Goal: Information Seeking & Learning: Learn about a topic

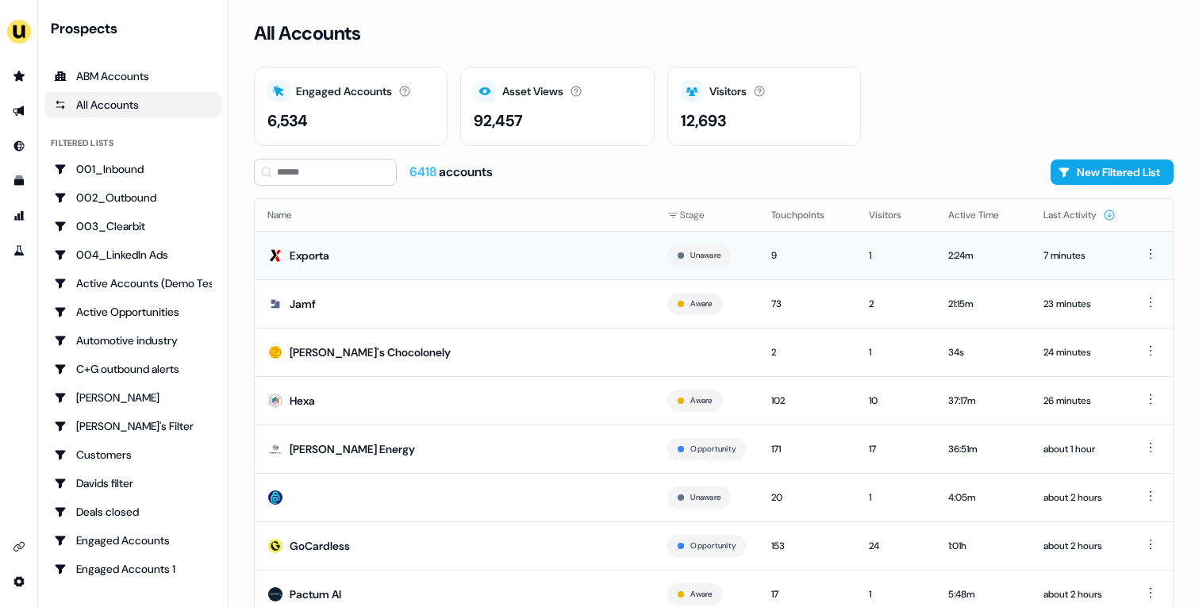
click at [427, 251] on td "Exporta" at bounding box center [455, 255] width 400 height 48
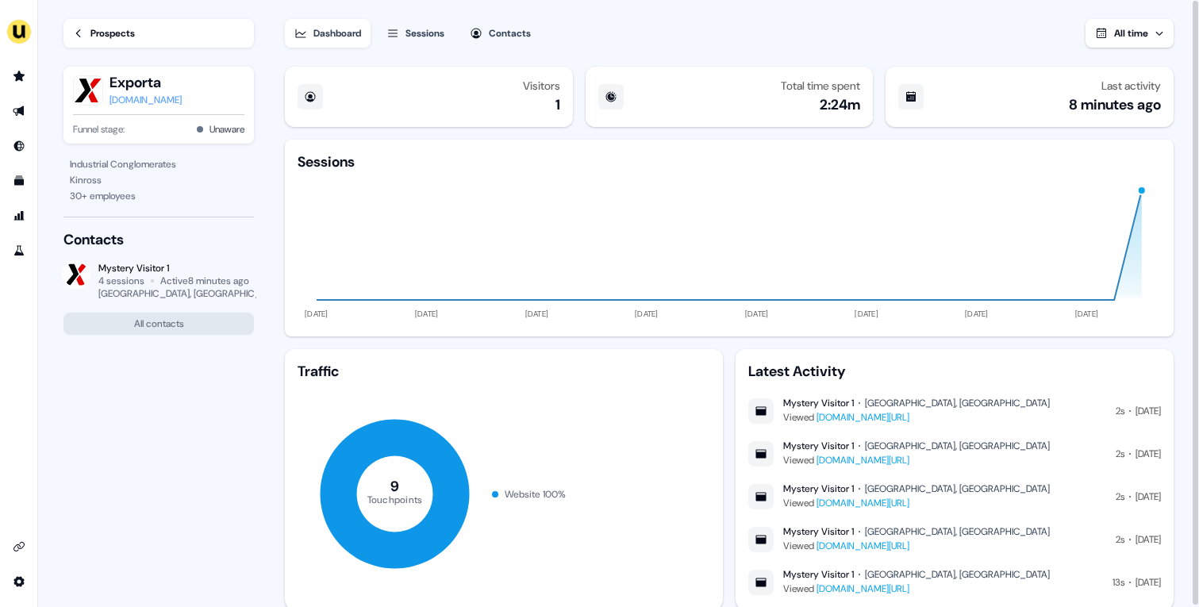
click at [109, 32] on div "Prospects" at bounding box center [112, 33] width 44 height 16
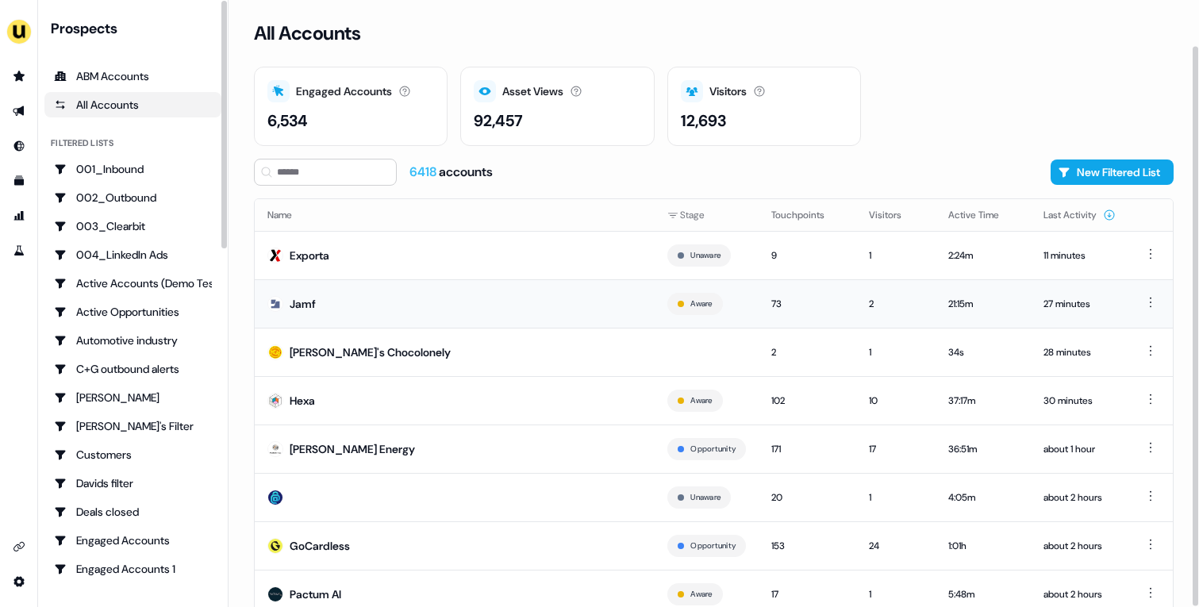
scroll to position [49, 0]
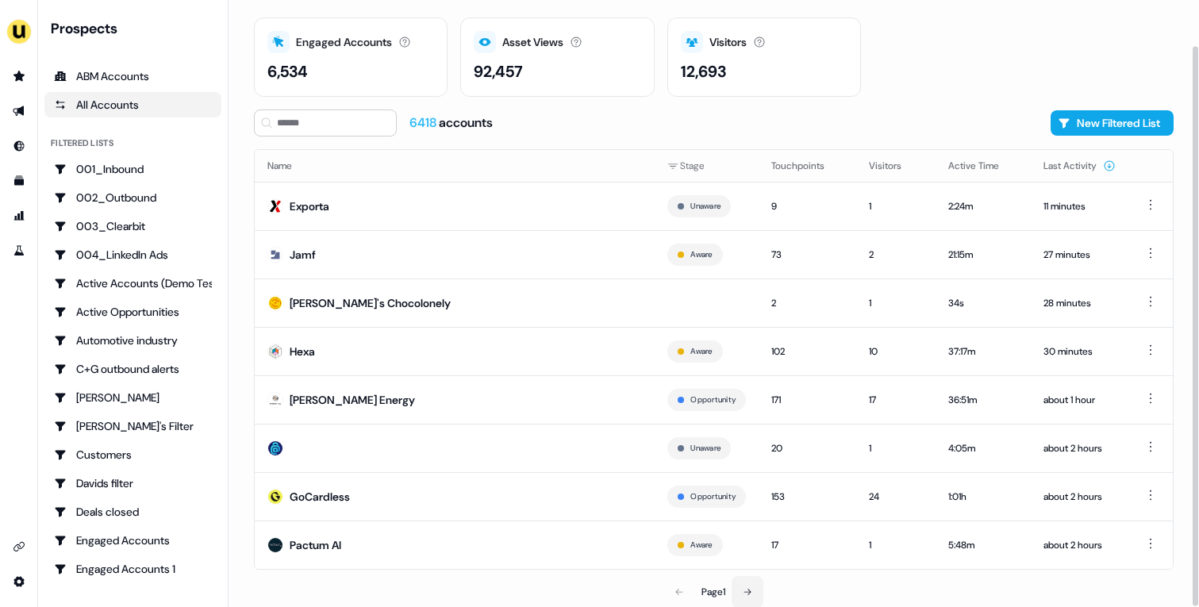
click at [751, 592] on icon at bounding box center [748, 592] width 10 height 10
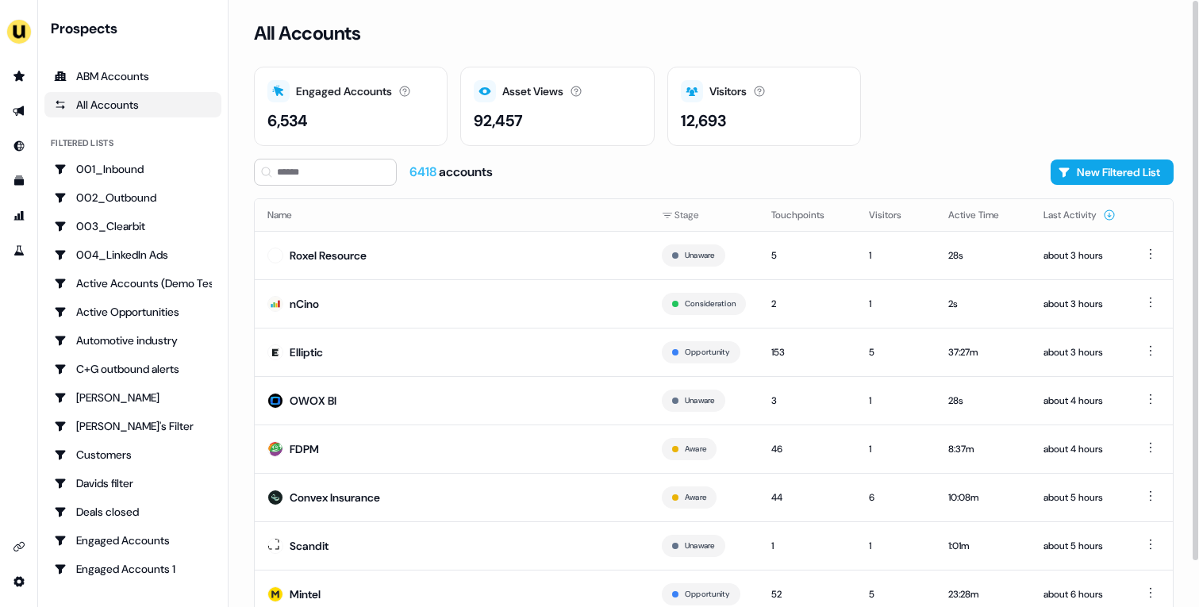
scroll to position [49, 0]
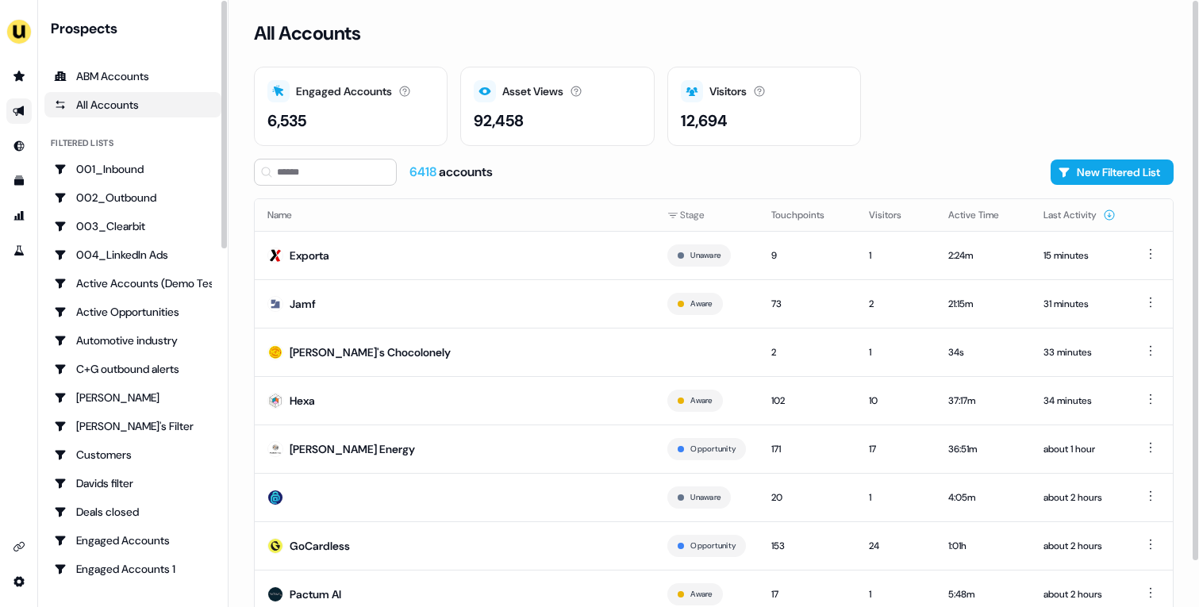
click at [17, 113] on icon "Go to outbound experience" at bounding box center [19, 111] width 13 height 13
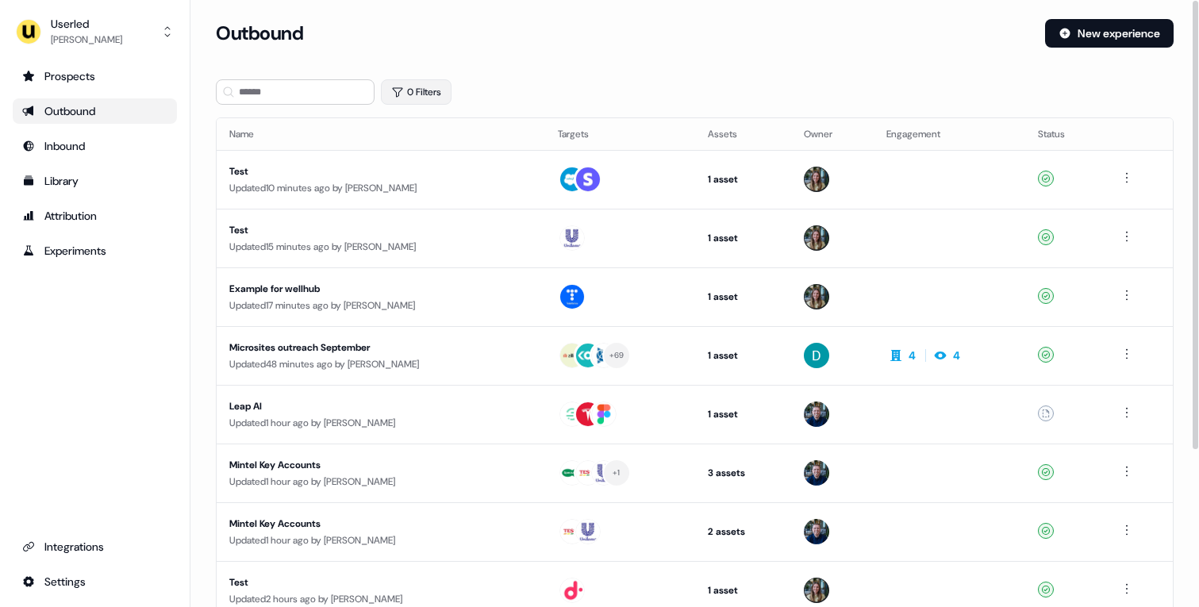
click at [426, 96] on button "0 Filters" at bounding box center [416, 91] width 71 height 25
click at [446, 167] on html "For the best experience switch devices to a bigger screen. Go to Userled.io Use…" at bounding box center [599, 303] width 1199 height 607
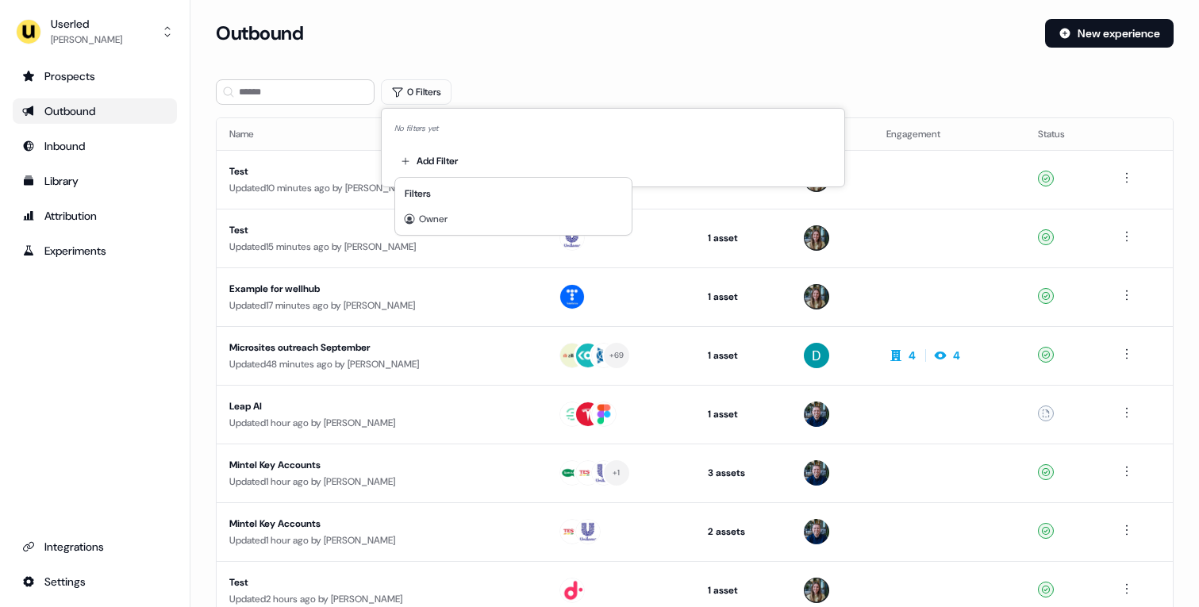
click at [521, 192] on div "Filters" at bounding box center [513, 193] width 230 height 25
click at [502, 213] on div "Owner" at bounding box center [513, 218] width 230 height 25
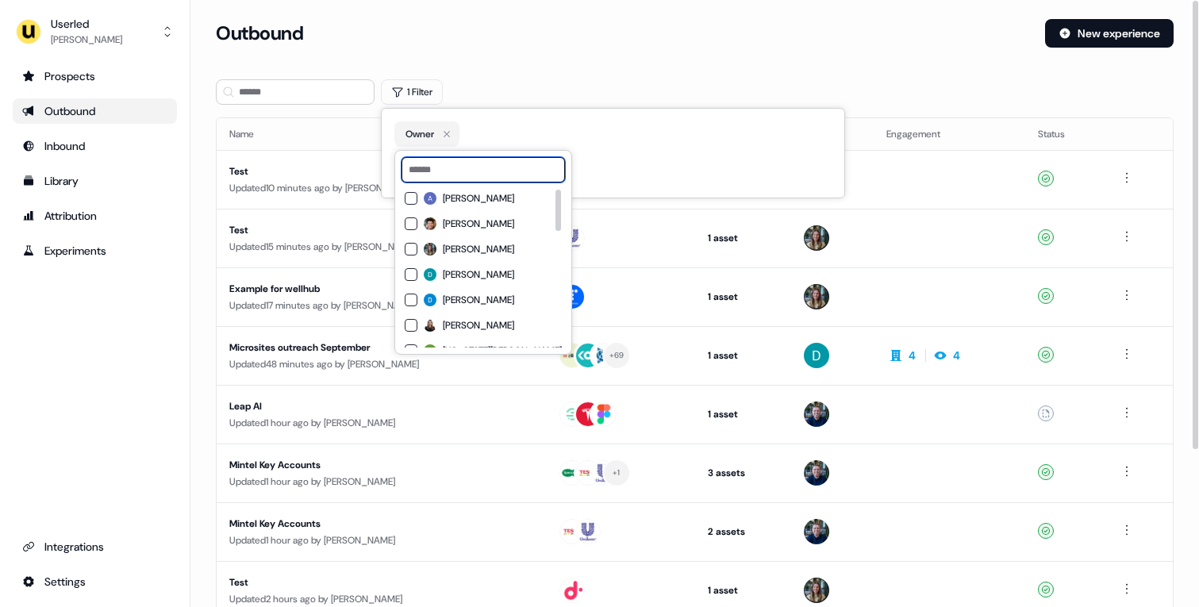
click at [456, 171] on input at bounding box center [483, 169] width 163 height 25
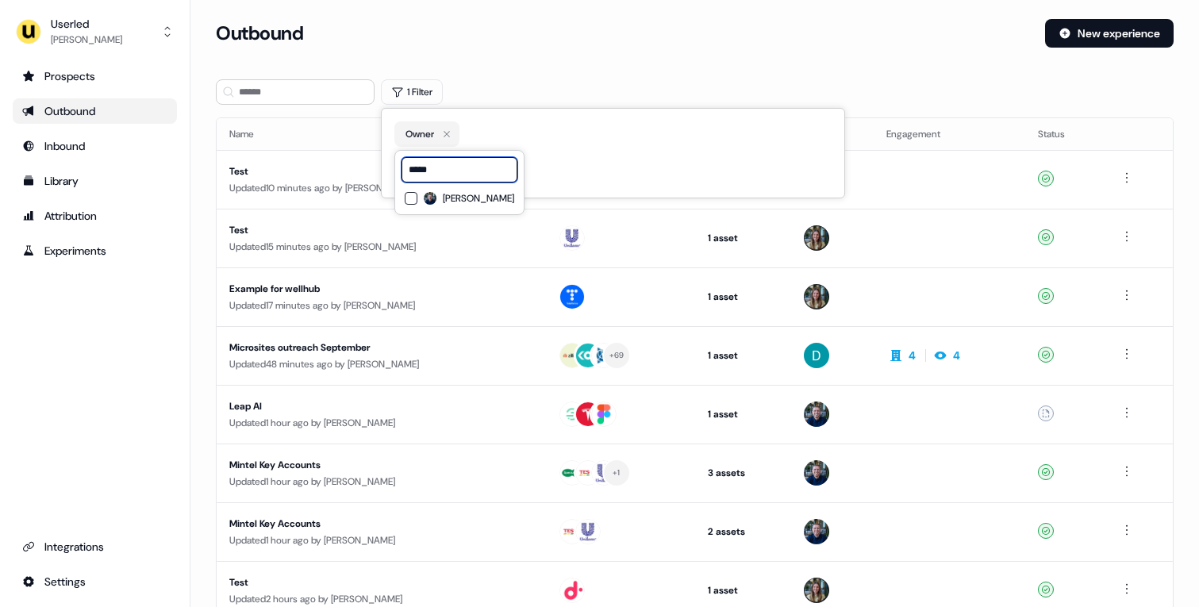
type input "*****"
click at [449, 201] on span "James Johnson" at bounding box center [478, 198] width 71 height 13
click at [513, 67] on section "Loading... Outbound New experience 1 Filter Name Targets Assets Owner Engagemen…" at bounding box center [694, 420] width 1009 height 802
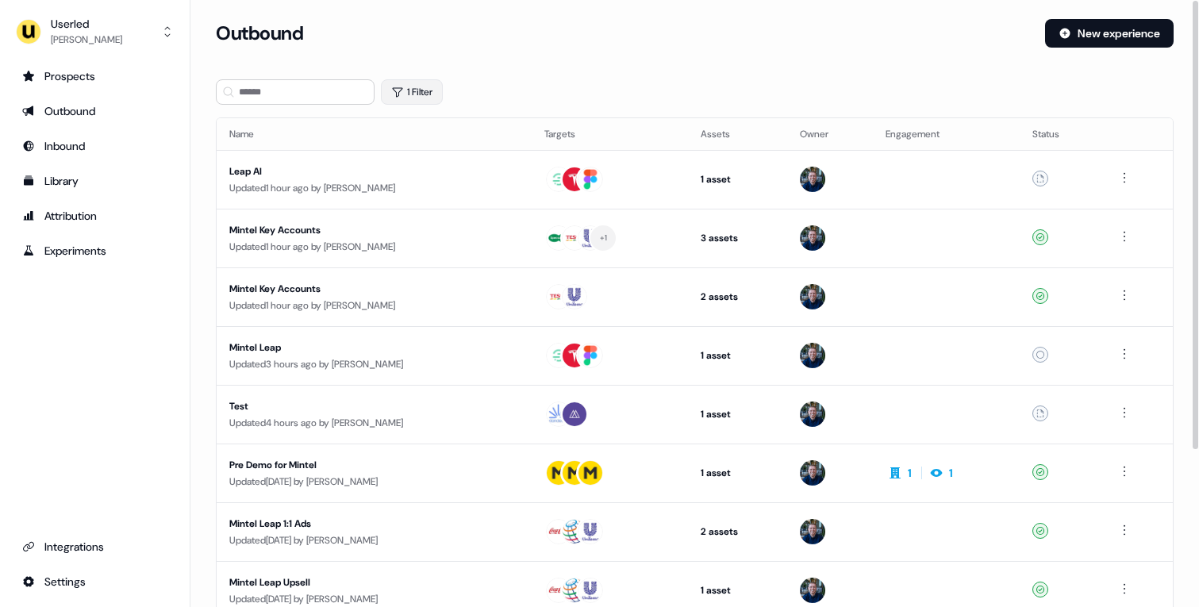
click at [423, 94] on button "1 Filter" at bounding box center [412, 91] width 62 height 25
click at [467, 136] on icon "button" at bounding box center [462, 134] width 19 height 19
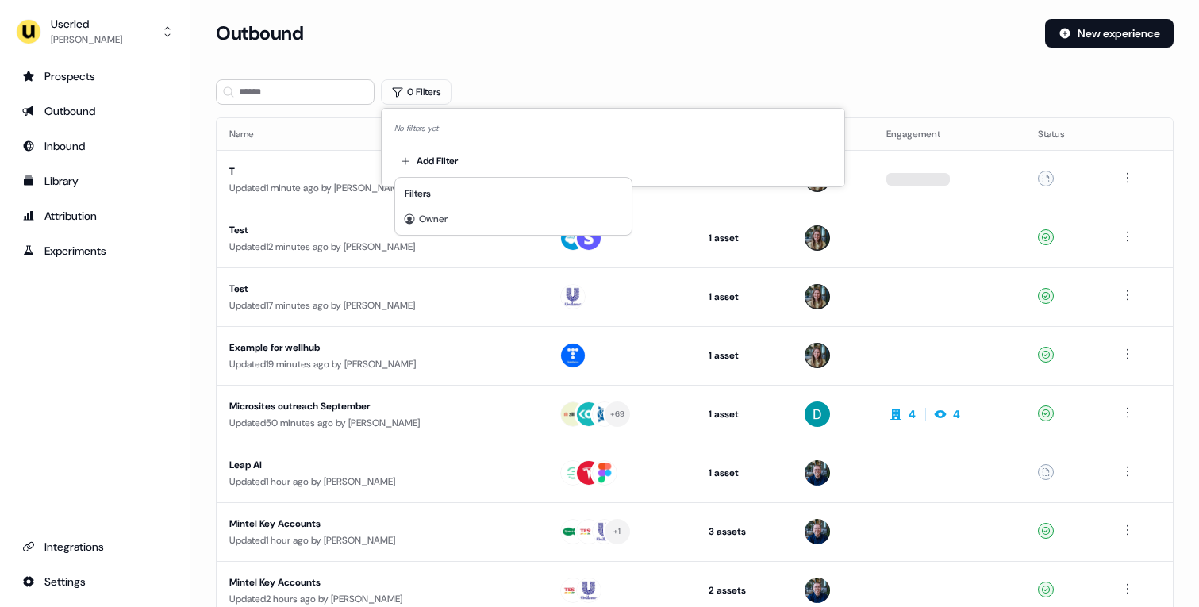
click at [433, 158] on html "For the best experience switch devices to a bigger screen. Go to Userled.io Use…" at bounding box center [599, 303] width 1199 height 607
click at [439, 213] on span "Owner" at bounding box center [433, 219] width 29 height 13
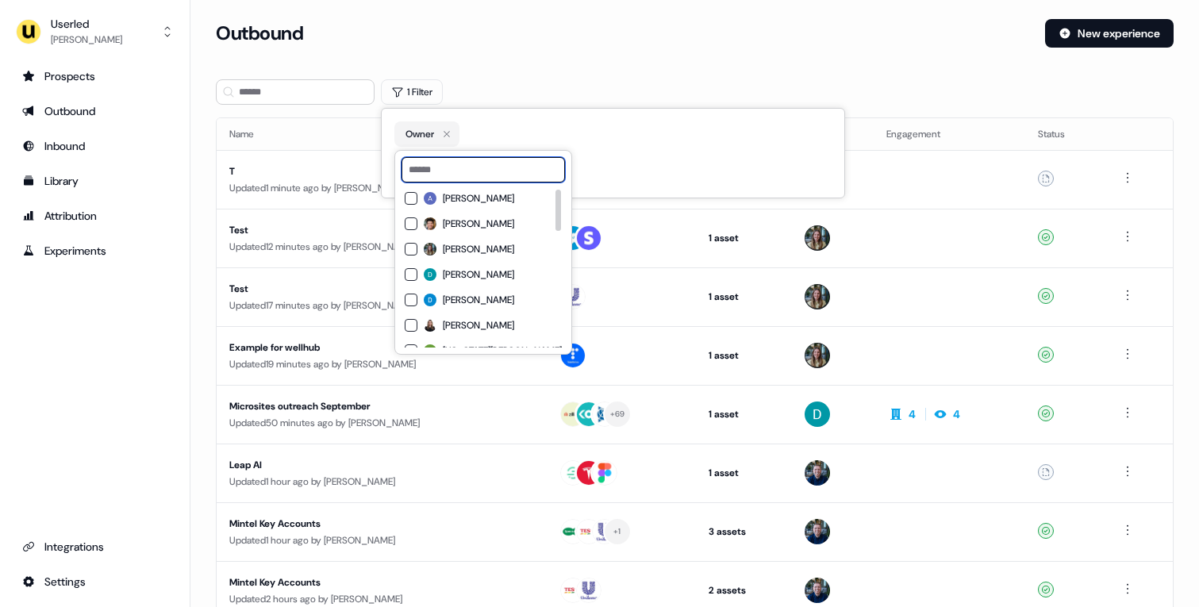
click at [443, 177] on input at bounding box center [483, 169] width 163 height 25
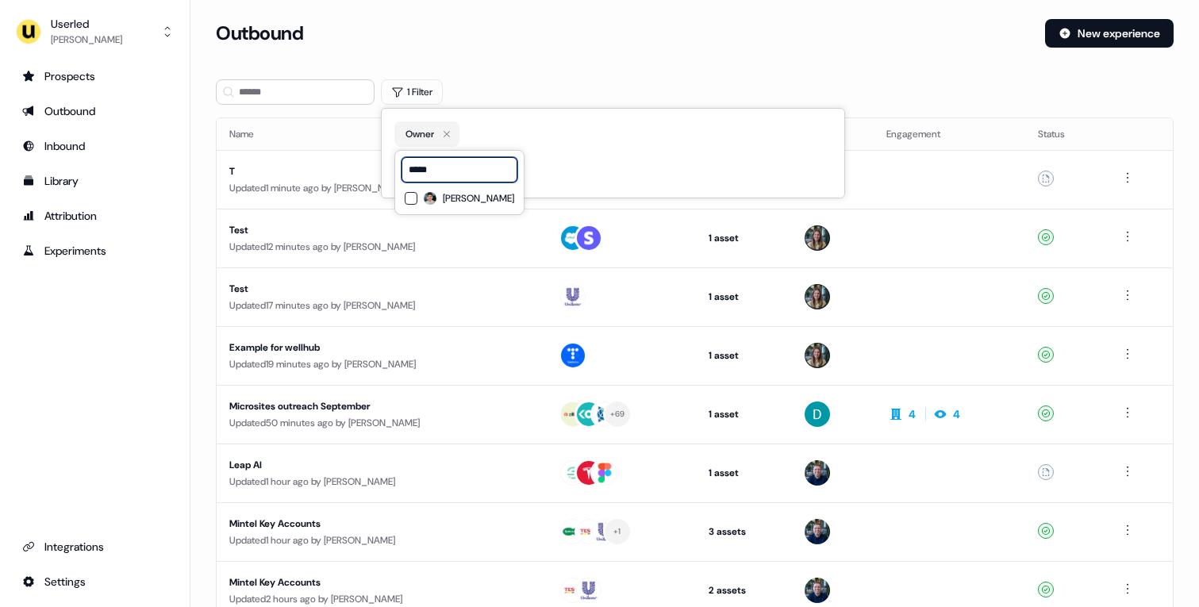
type input "*****"
click at [447, 209] on div "***** Vincent Plassard" at bounding box center [459, 182] width 130 height 65
click at [520, 64] on div "Outbound New experience" at bounding box center [695, 43] width 958 height 48
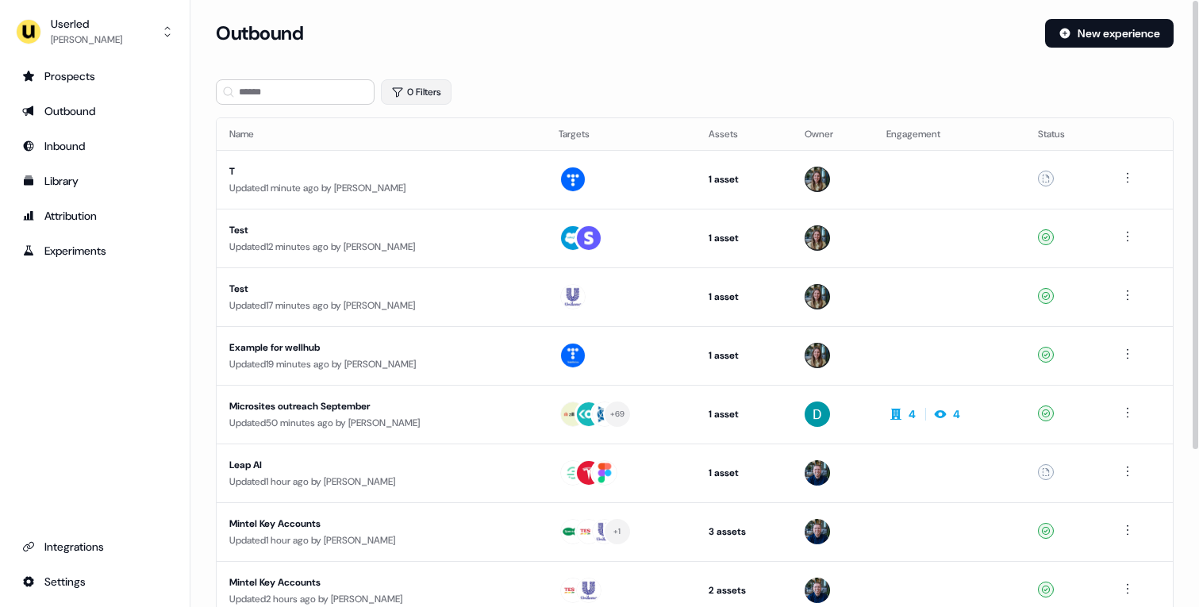
click at [424, 86] on button "0 Filters" at bounding box center [416, 91] width 71 height 25
click at [430, 152] on html "For the best experience switch devices to a bigger screen. Go to Userled.io Use…" at bounding box center [599, 303] width 1199 height 607
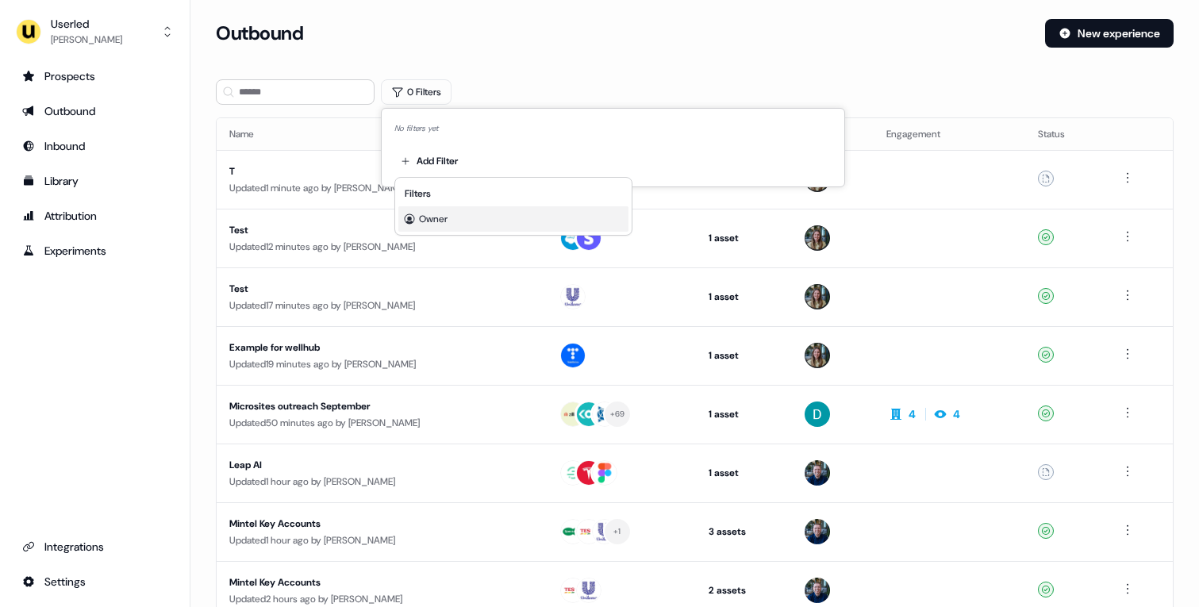
click at [440, 219] on span "Owner" at bounding box center [433, 219] width 29 height 13
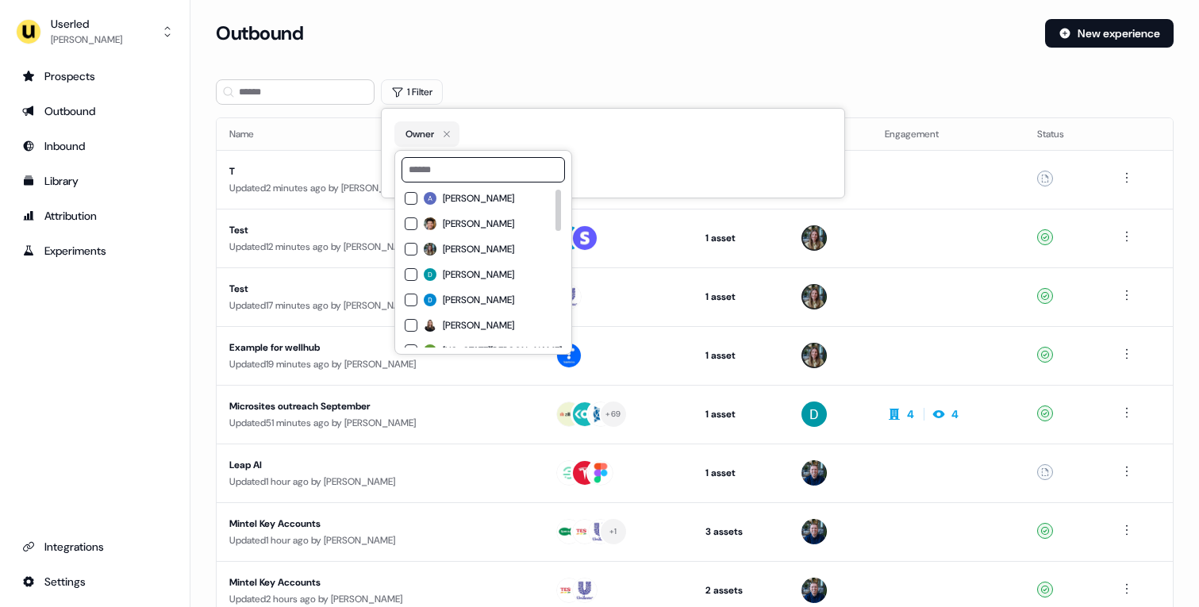
click at [456, 163] on input at bounding box center [483, 169] width 163 height 25
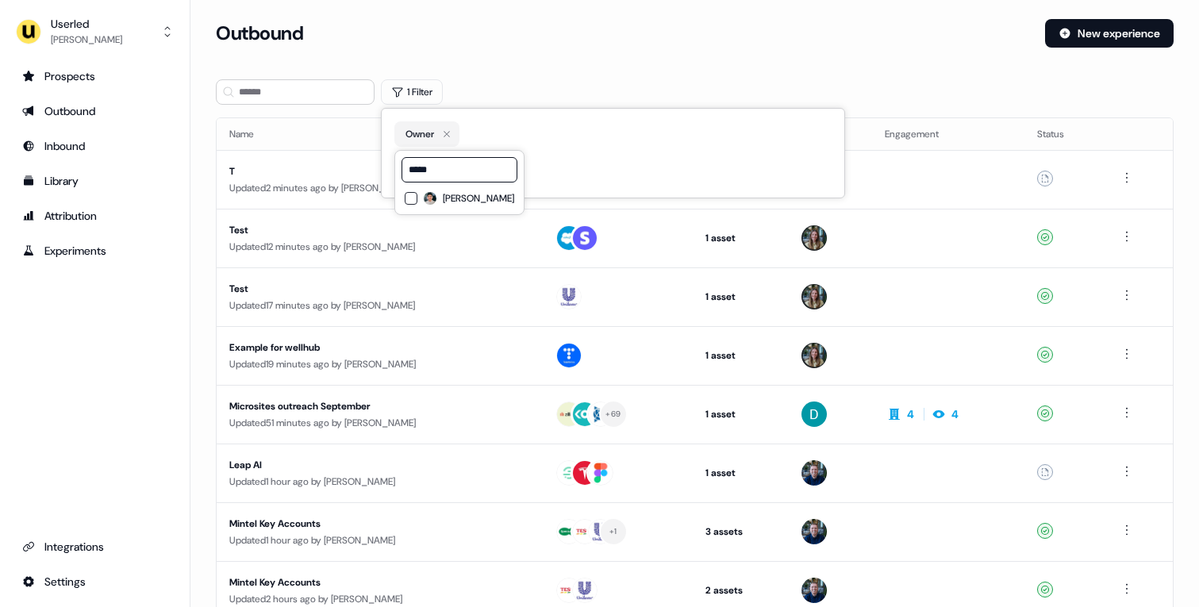
type input "*****"
click at [458, 191] on div "Vincent Plassard" at bounding box center [460, 198] width 110 height 19
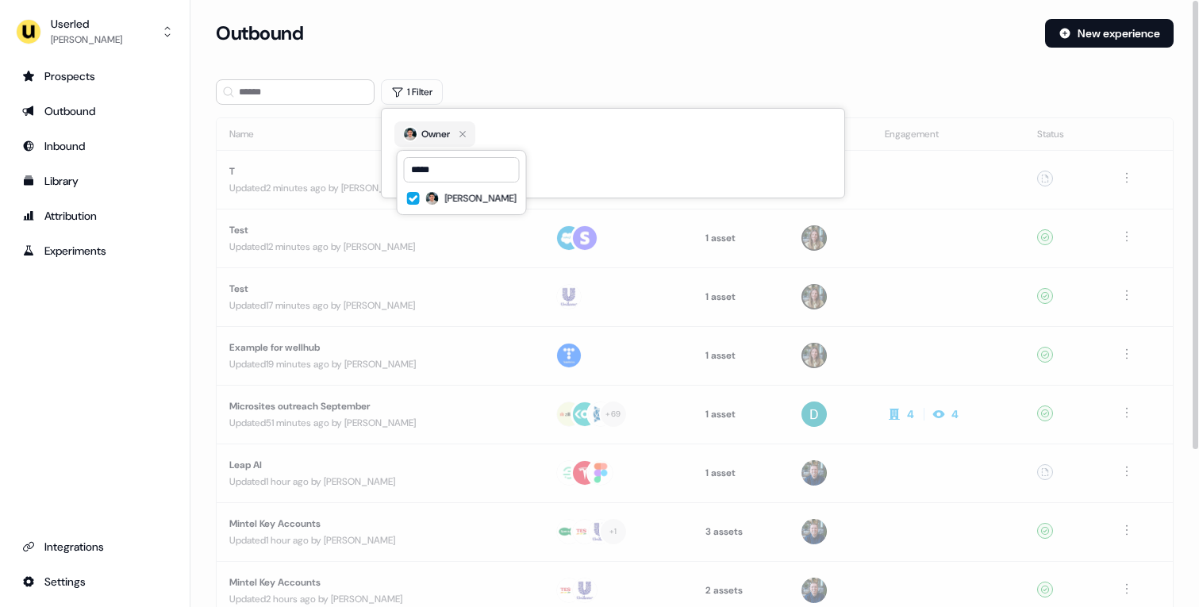
click at [511, 78] on section "Loading... Outbound New experience 1 Filter Name Targets Assets Owner Engagemen…" at bounding box center [694, 420] width 1009 height 802
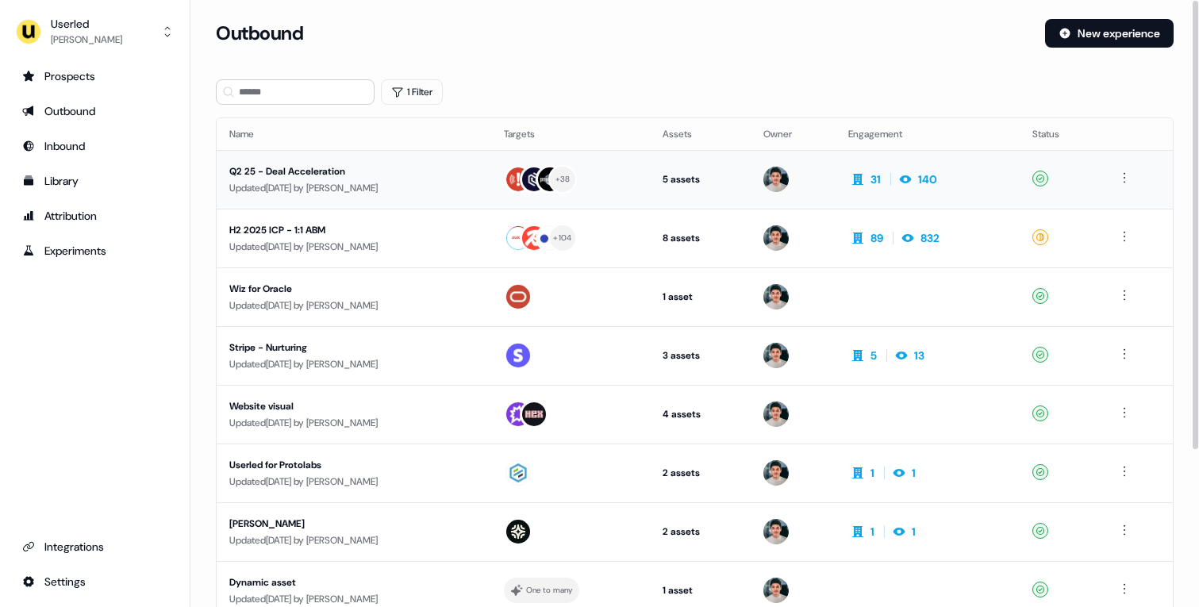
click at [452, 198] on td "Q2 25 - Deal Acceleration Updated 3 days ago by Yann Sarfati" at bounding box center [354, 179] width 275 height 59
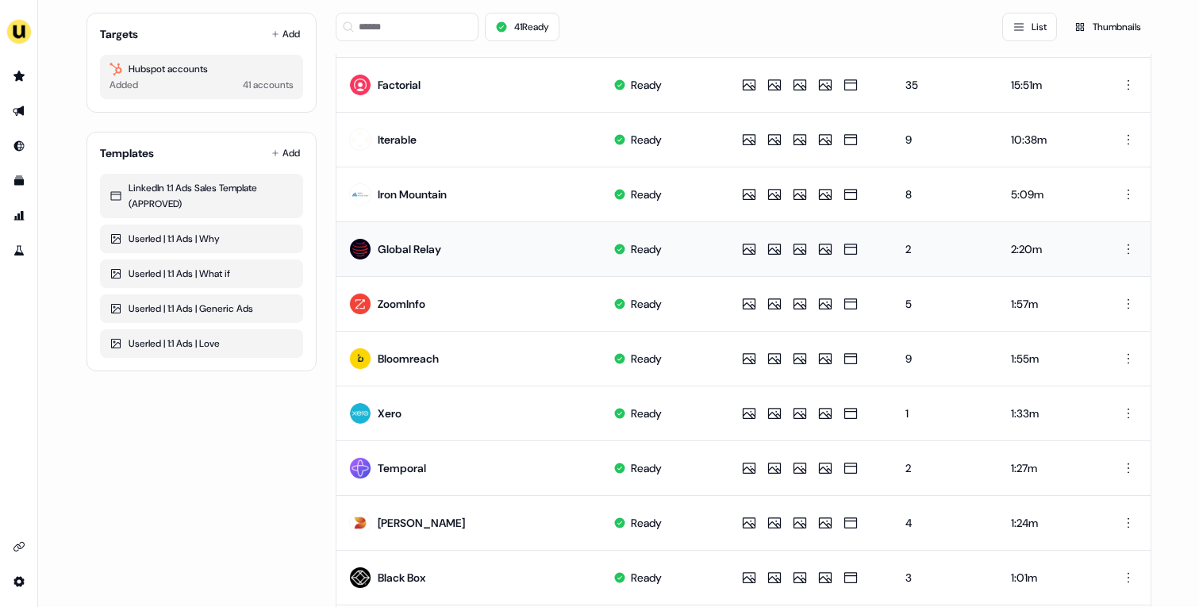
scroll to position [751, 0]
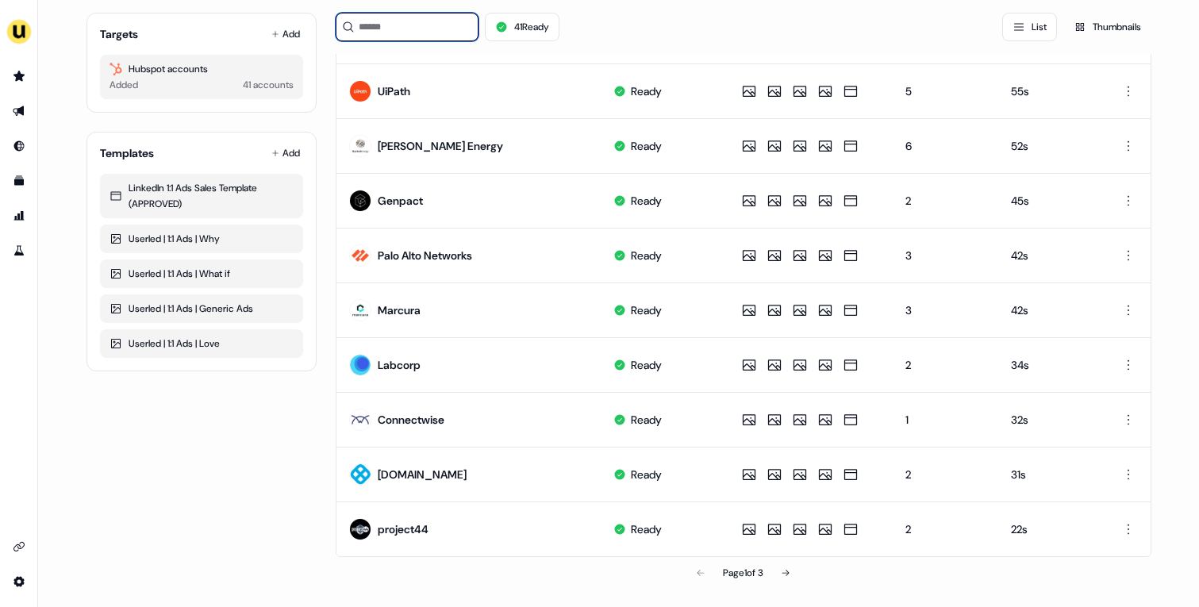
click at [443, 33] on input at bounding box center [407, 27] width 143 height 29
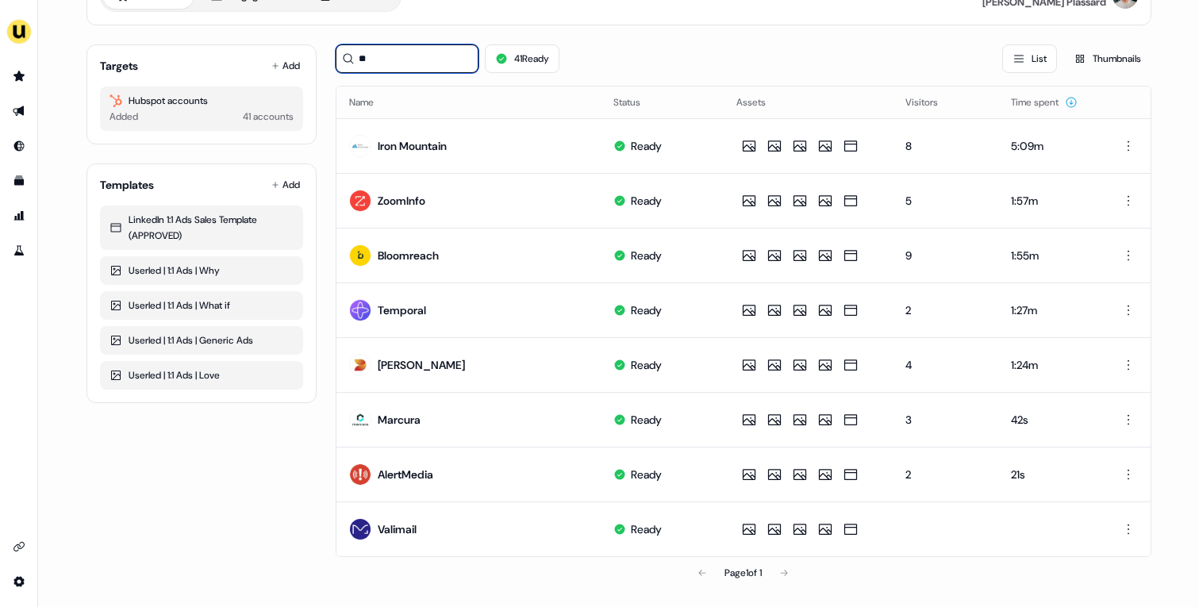
scroll to position [0, 0]
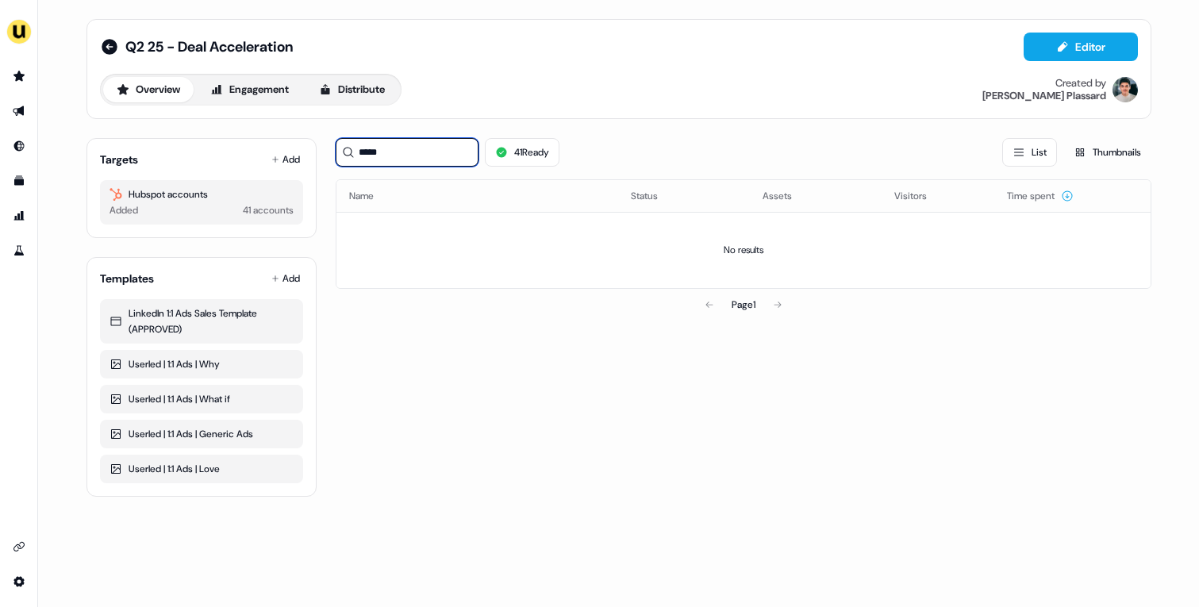
type input "******"
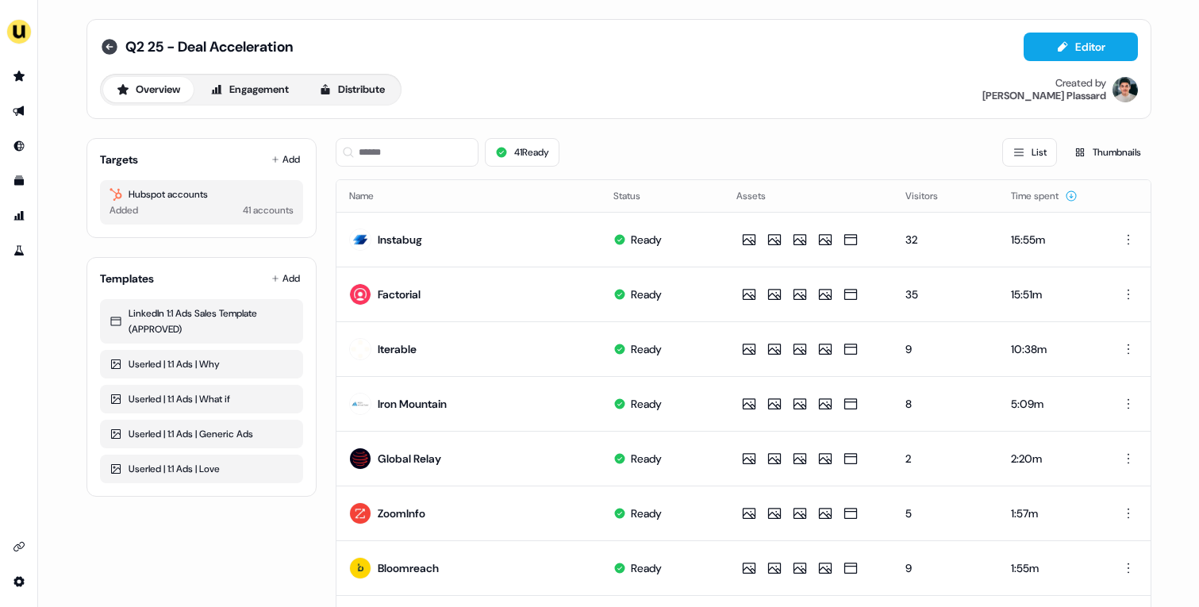
click at [106, 44] on icon at bounding box center [110, 47] width 16 height 16
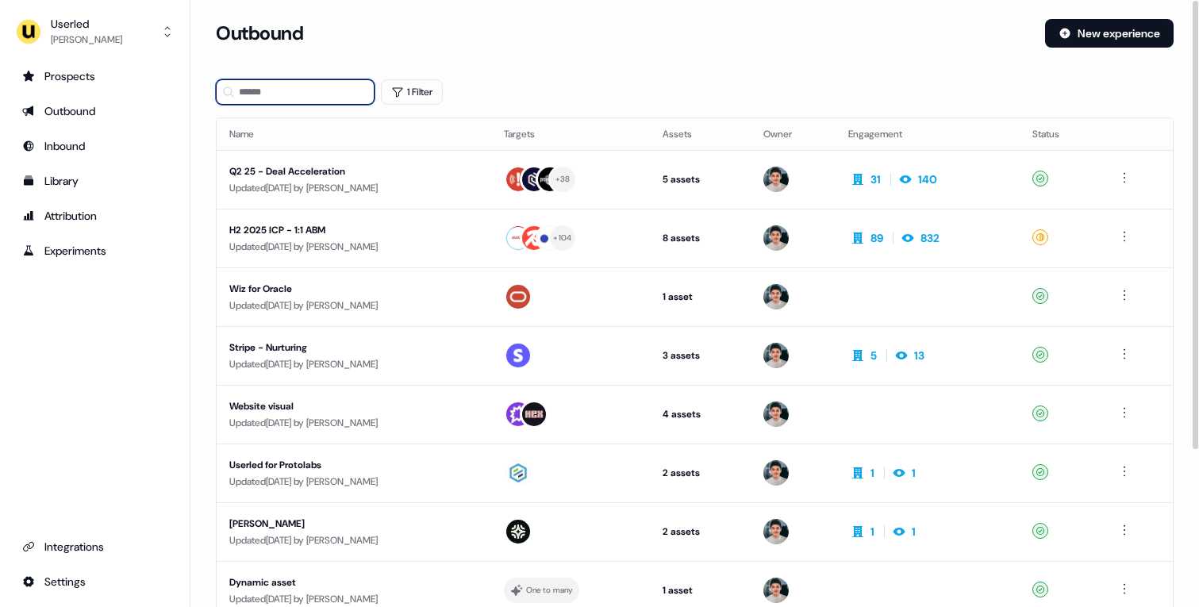
click at [319, 88] on input at bounding box center [295, 91] width 159 height 25
paste input "******"
type input "******"
click at [479, 230] on div "H2 2025 ICP - 1:1 ABM" at bounding box center [353, 230] width 249 height 16
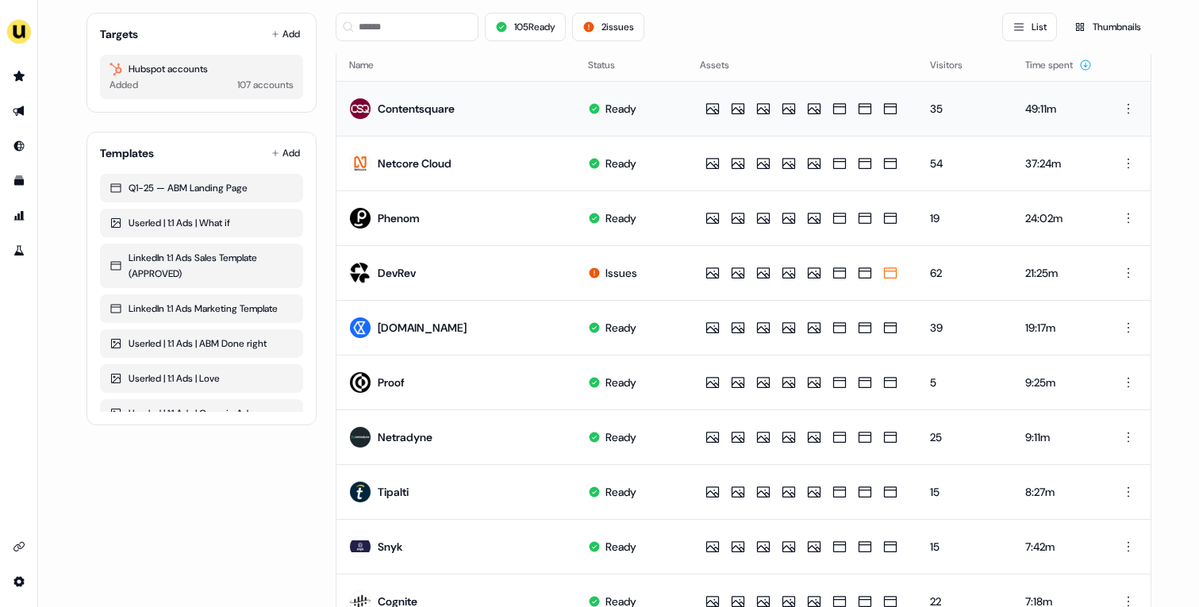
scroll to position [137, 0]
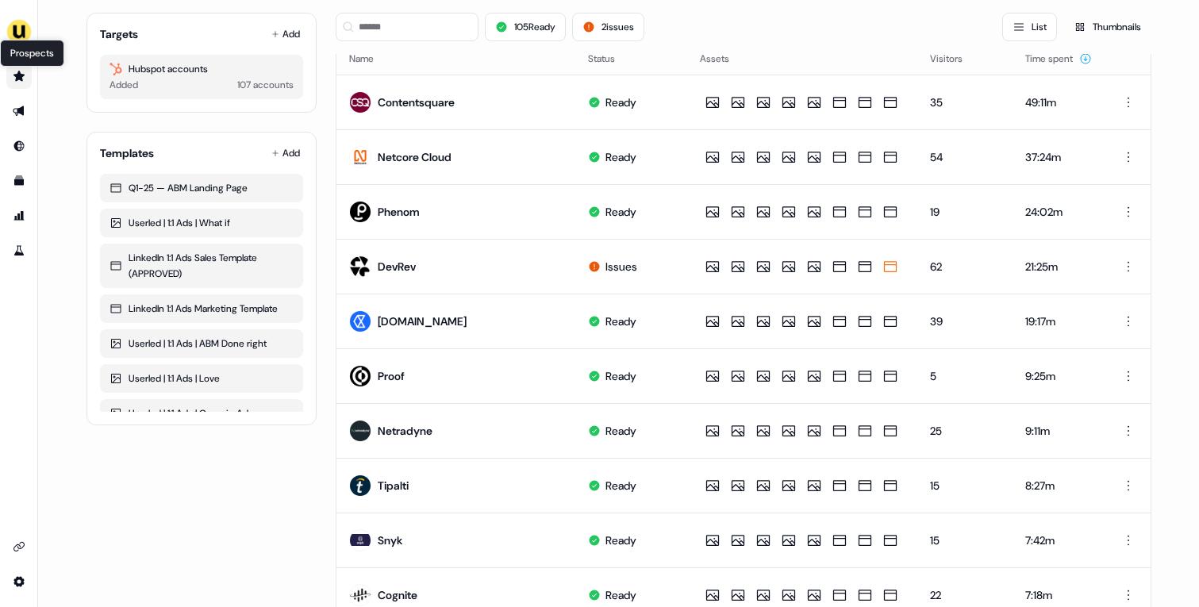
click at [19, 73] on icon "Go to prospects" at bounding box center [18, 76] width 11 height 10
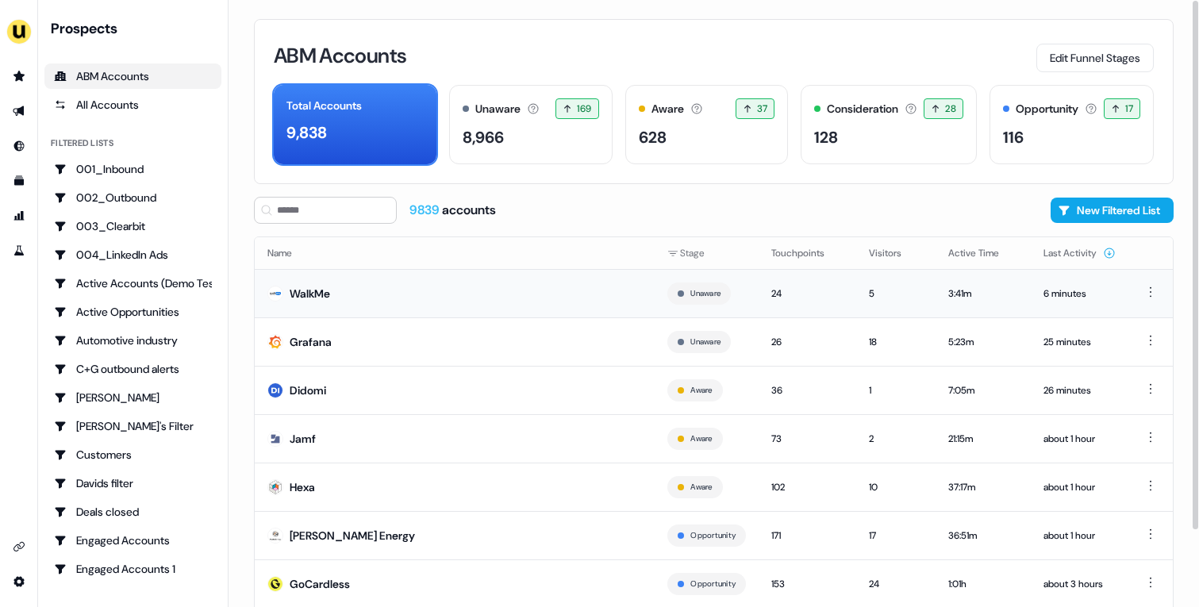
click at [489, 298] on td "WalkMe" at bounding box center [455, 293] width 400 height 48
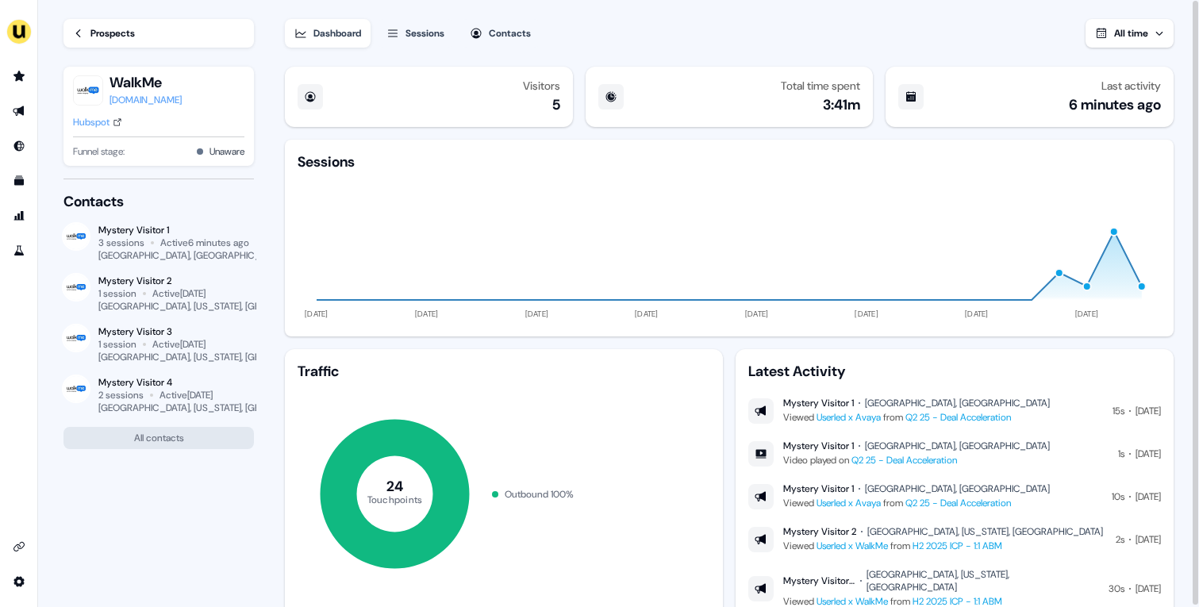
click at [102, 37] on div "Prospects" at bounding box center [112, 33] width 44 height 16
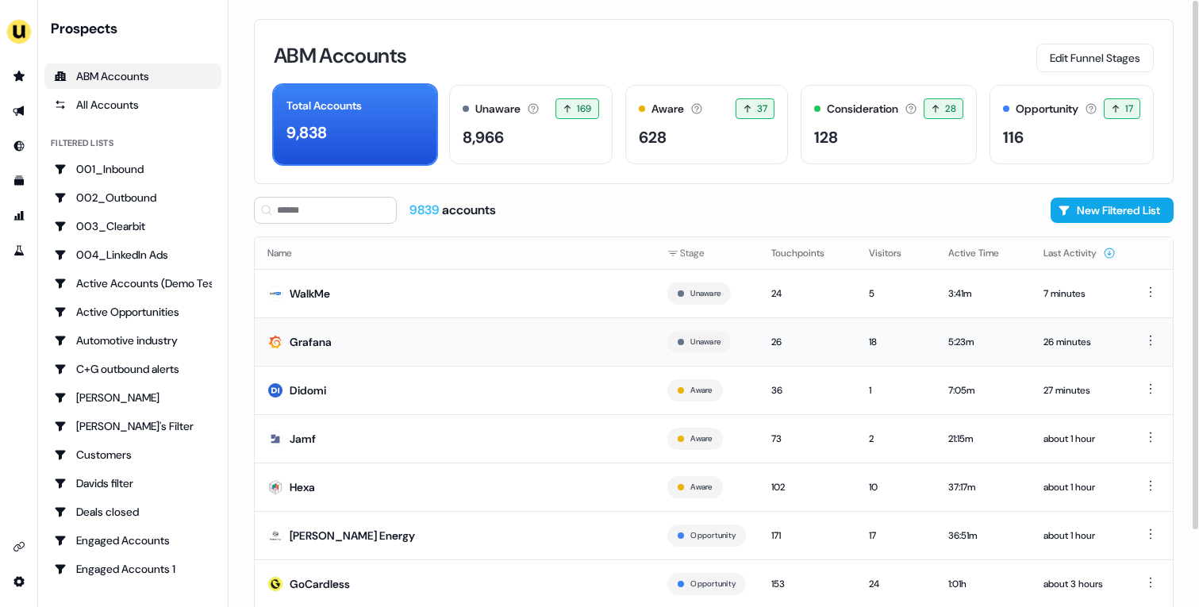
click at [392, 333] on td "Grafana" at bounding box center [455, 341] width 400 height 48
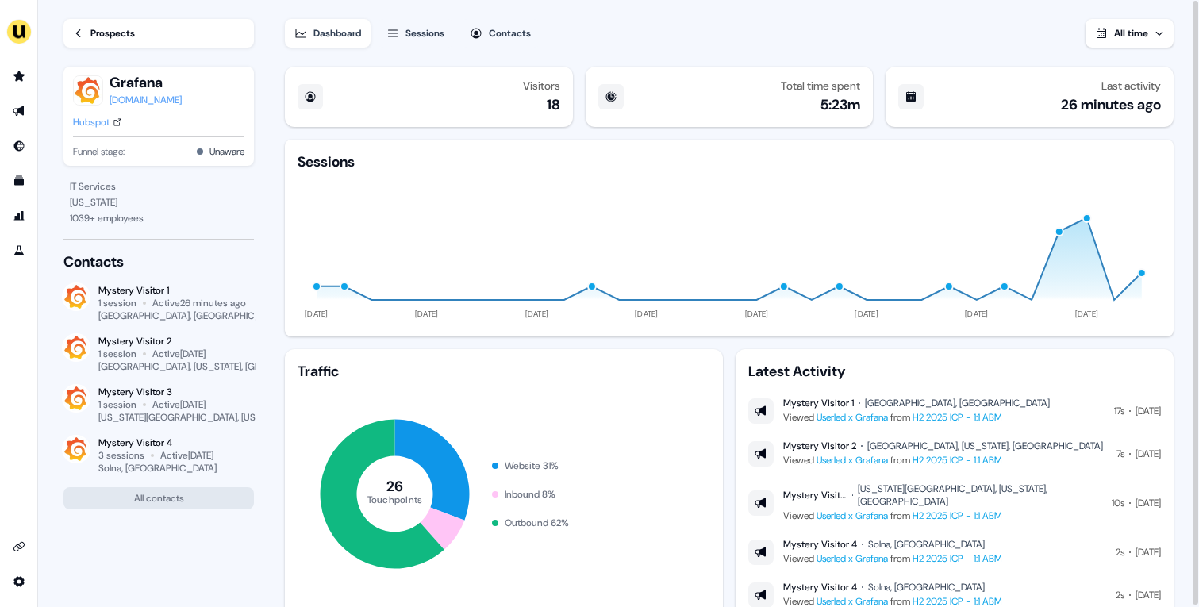
click at [121, 25] on div "Prospects" at bounding box center [112, 33] width 44 height 16
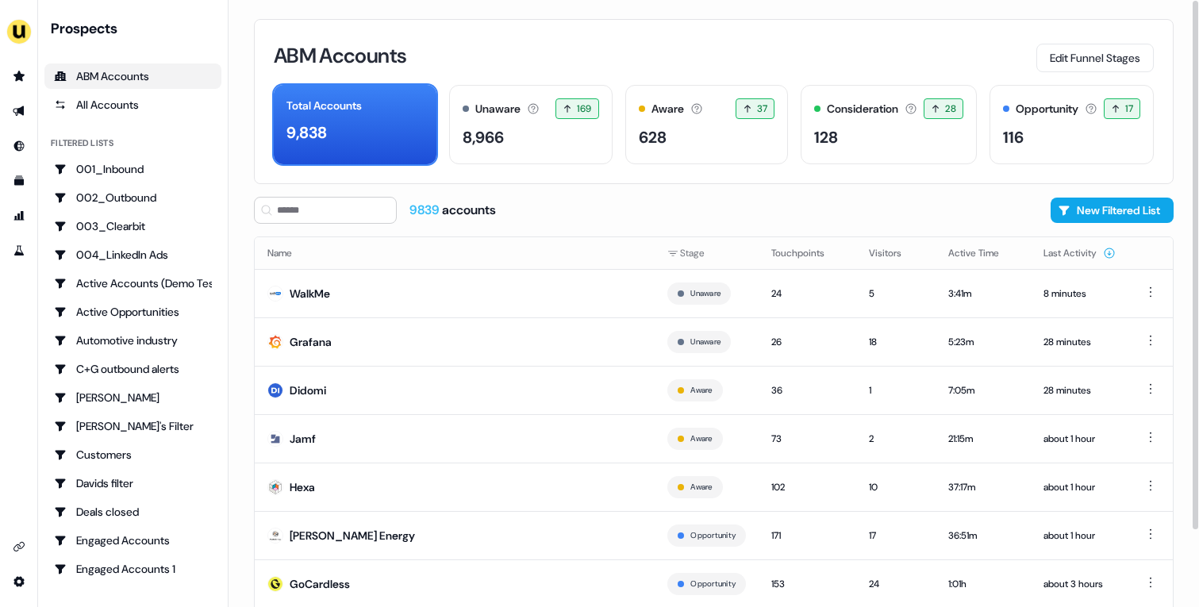
scroll to position [87, 0]
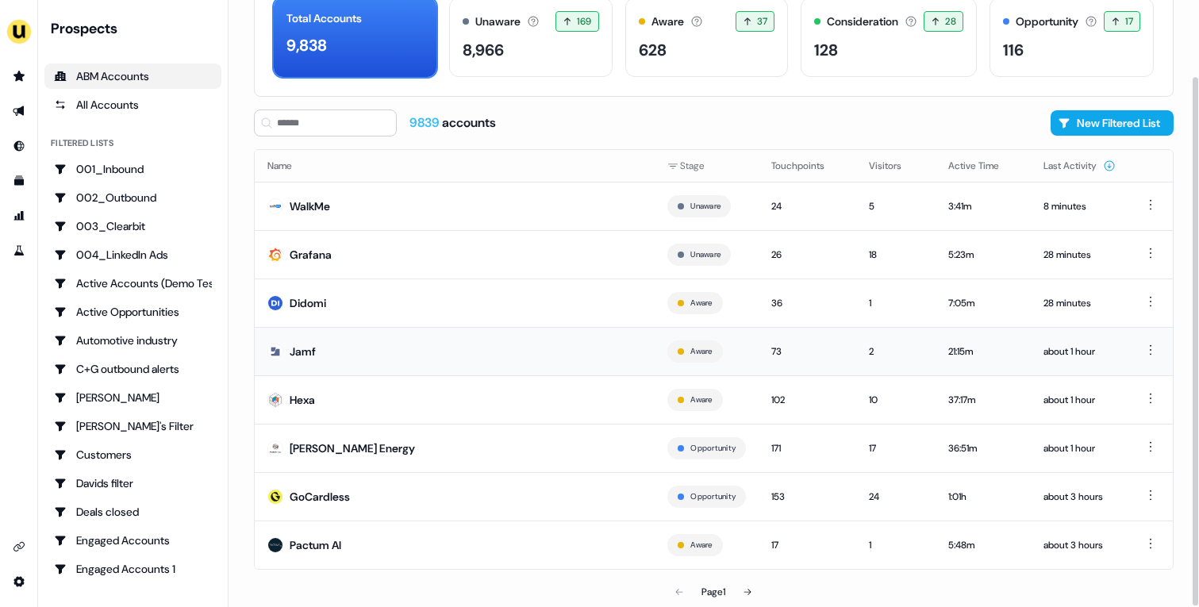
click at [392, 356] on td "Jamf" at bounding box center [455, 351] width 400 height 48
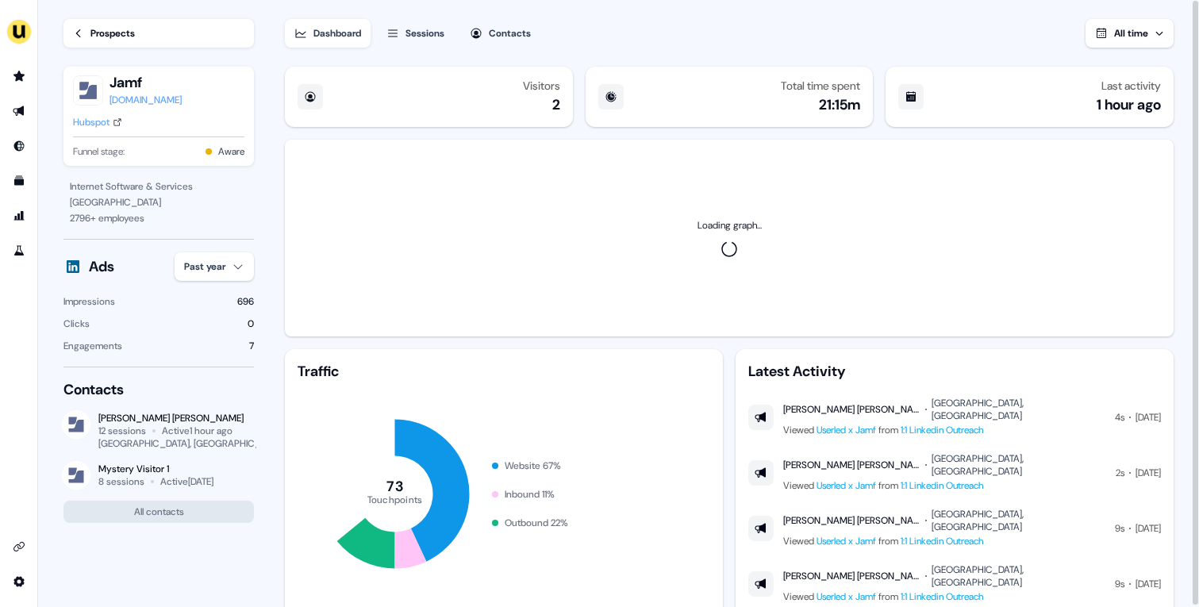
click at [427, 40] on div "Sessions" at bounding box center [425, 33] width 39 height 16
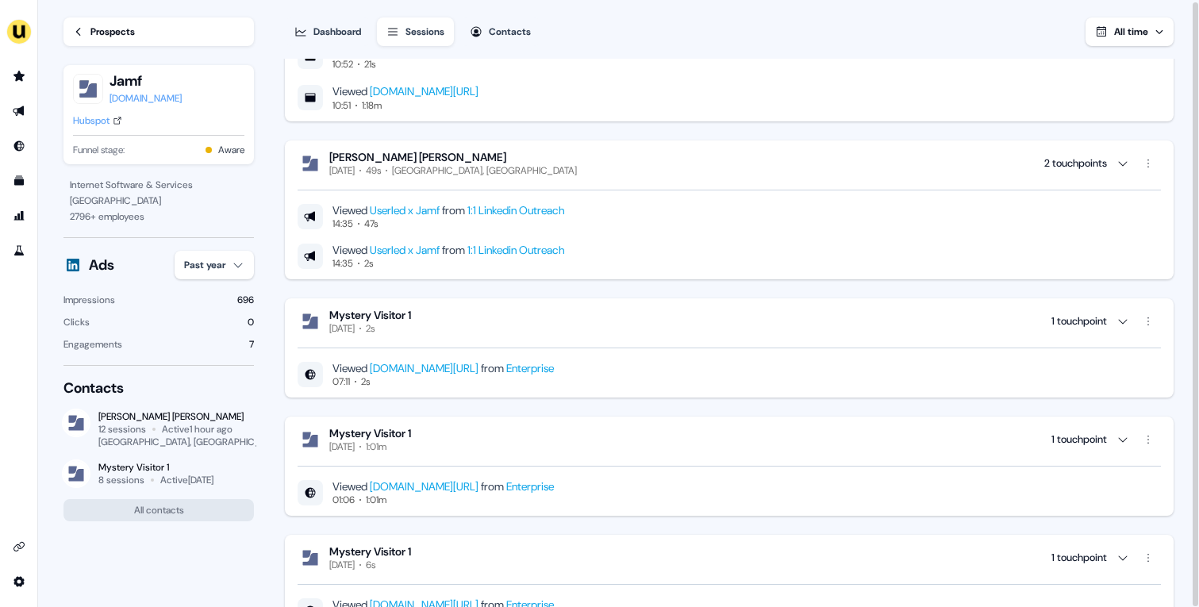
scroll to position [3035, 0]
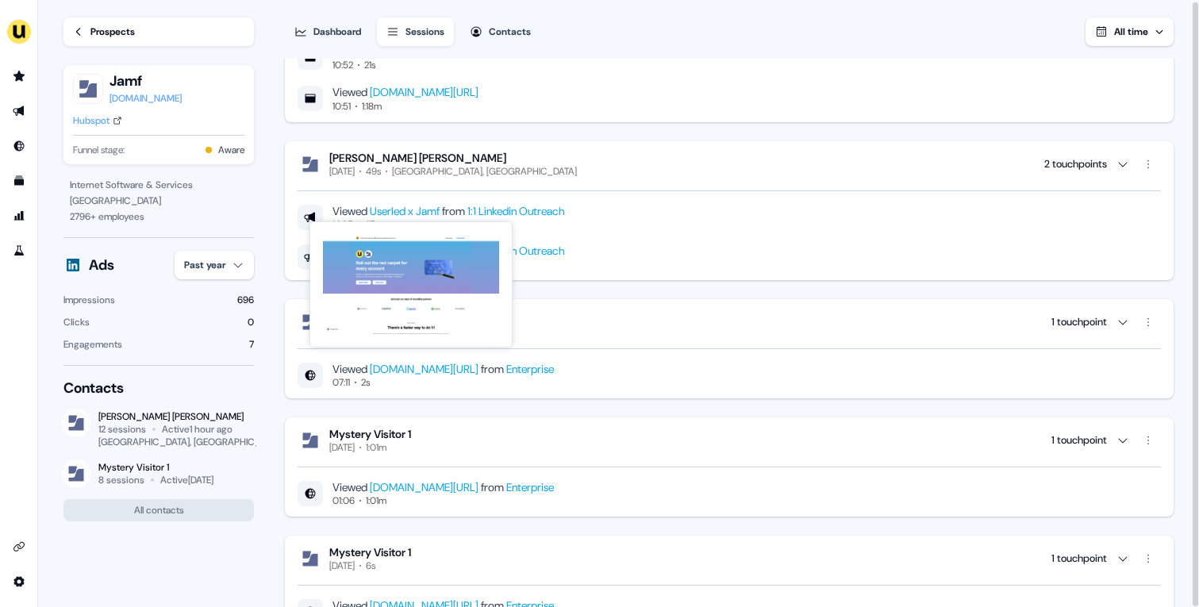
click at [403, 214] on link "Userled x Jamf" at bounding box center [405, 211] width 70 height 14
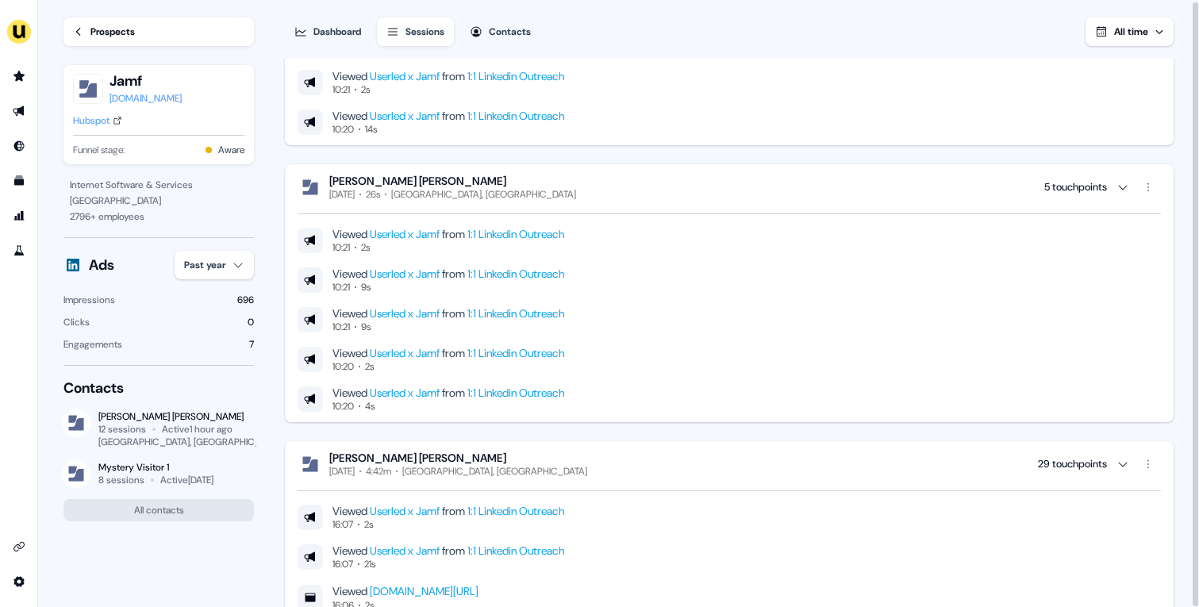
scroll to position [0, 0]
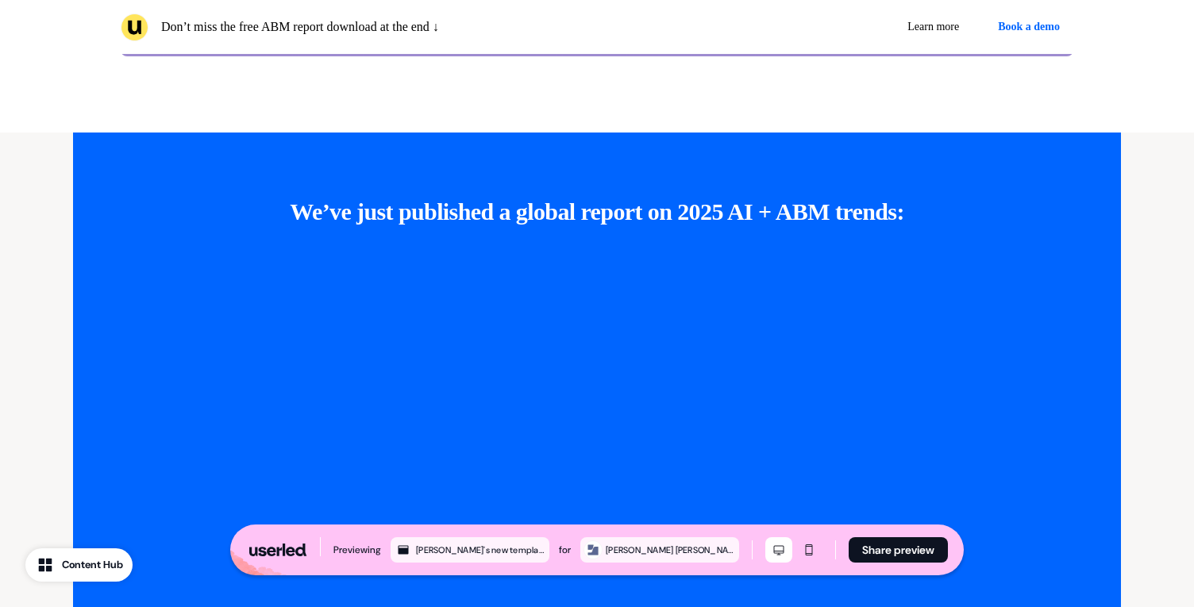
scroll to position [3449, 0]
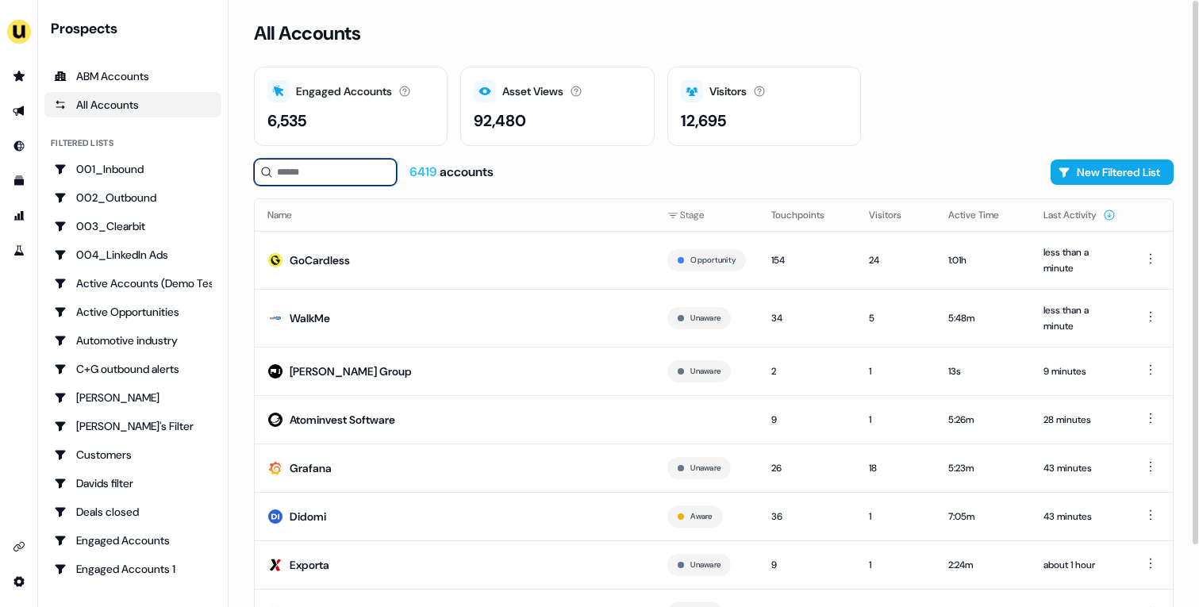
click at [325, 183] on input at bounding box center [325, 172] width 143 height 27
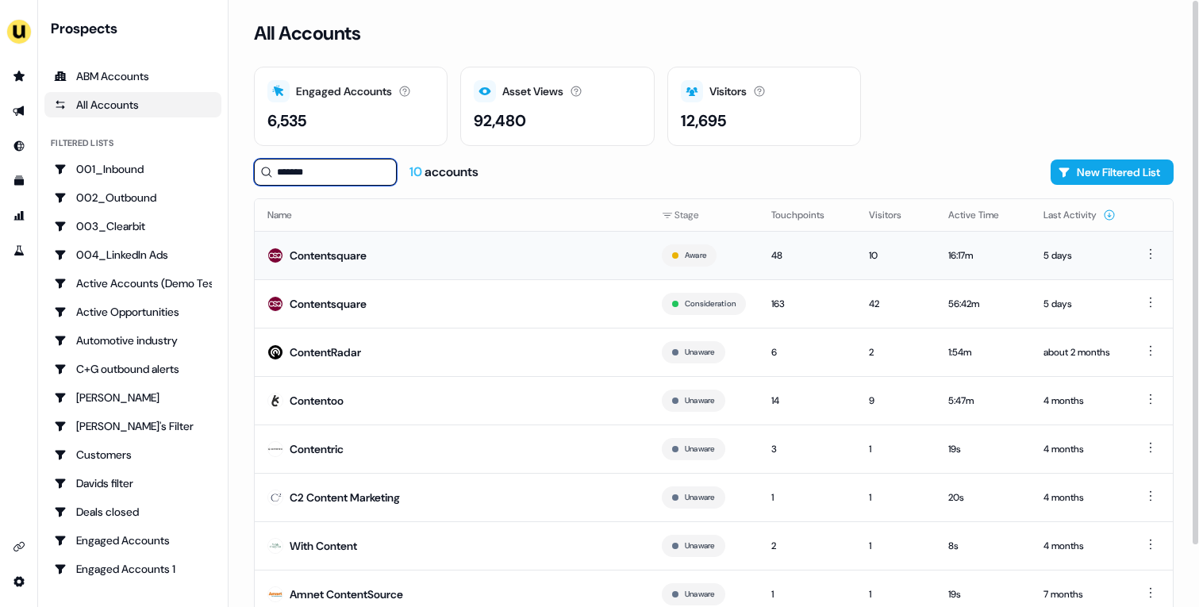
type input "*******"
click at [365, 265] on td "Contentsquare" at bounding box center [452, 255] width 394 height 48
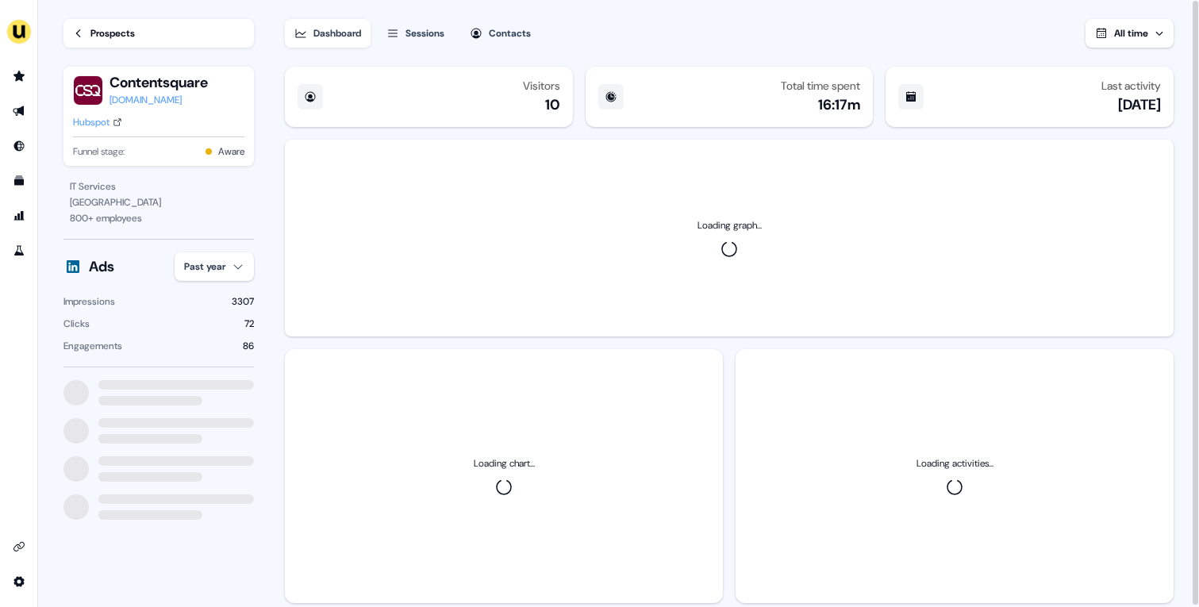
click at [206, 275] on html "For the best experience switch devices to a bigger screen. Go to [DOMAIN_NAME] …" at bounding box center [599, 303] width 1199 height 607
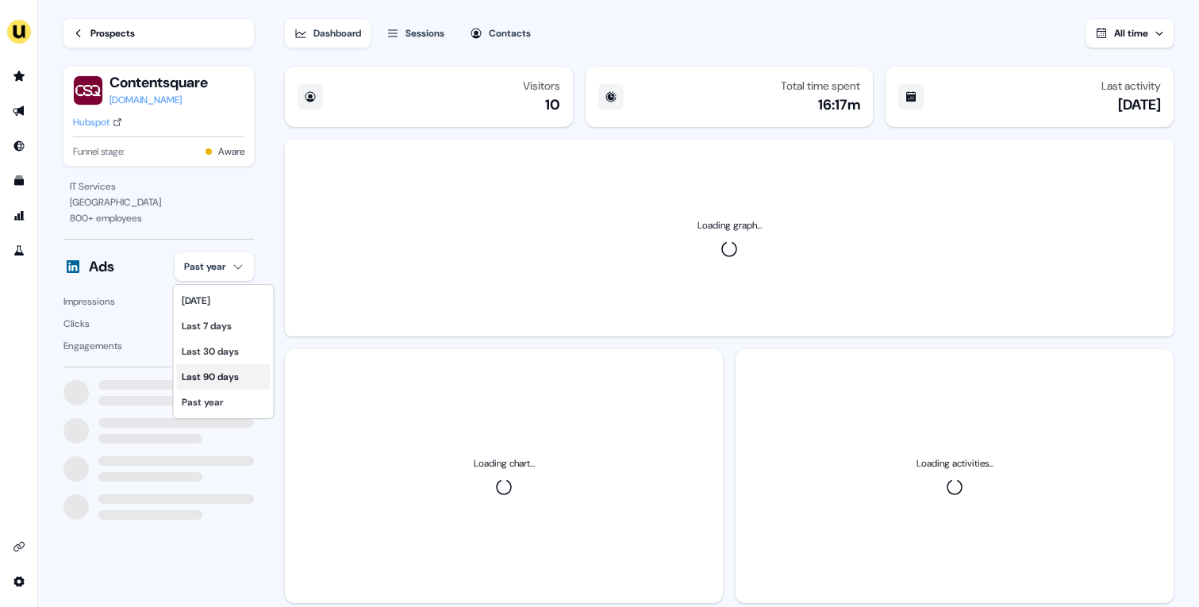
click at [210, 366] on div "Last 90 days" at bounding box center [224, 376] width 94 height 25
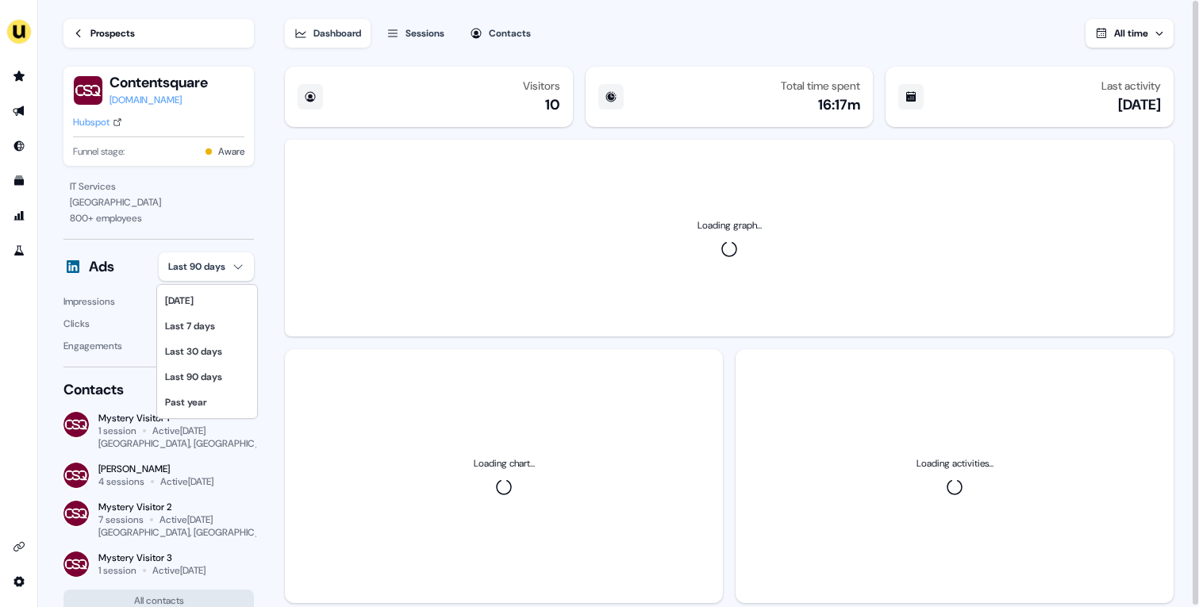
click at [222, 277] on html "For the best experience switch devices to a bigger screen. Go to [DOMAIN_NAME] …" at bounding box center [599, 303] width 1199 height 607
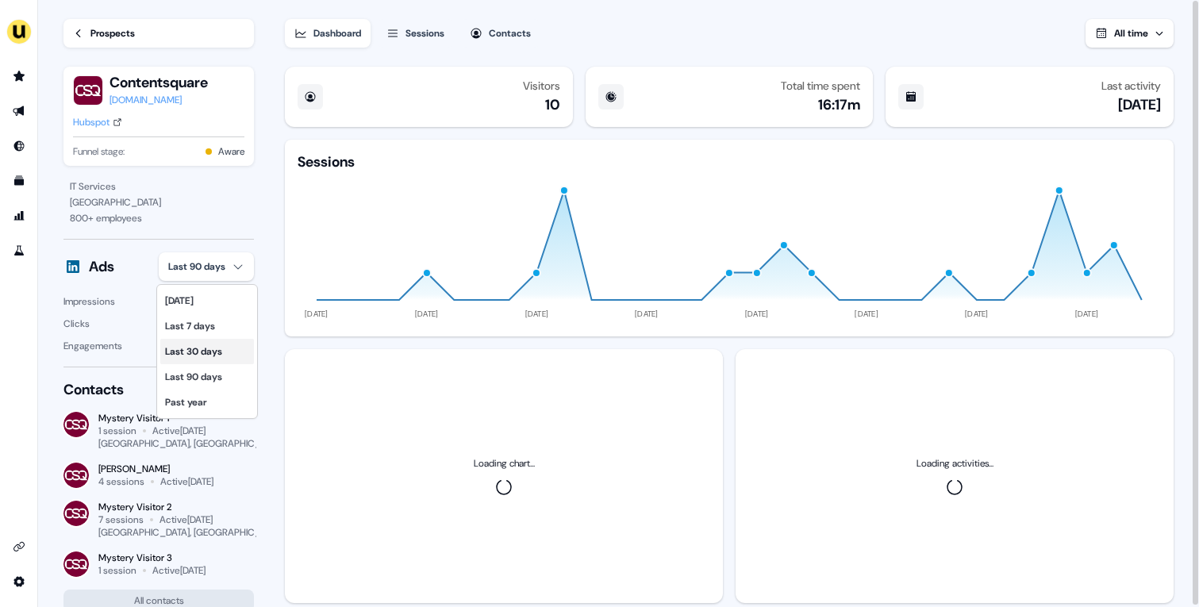
click at [219, 351] on div "Last 30 days" at bounding box center [207, 351] width 94 height 25
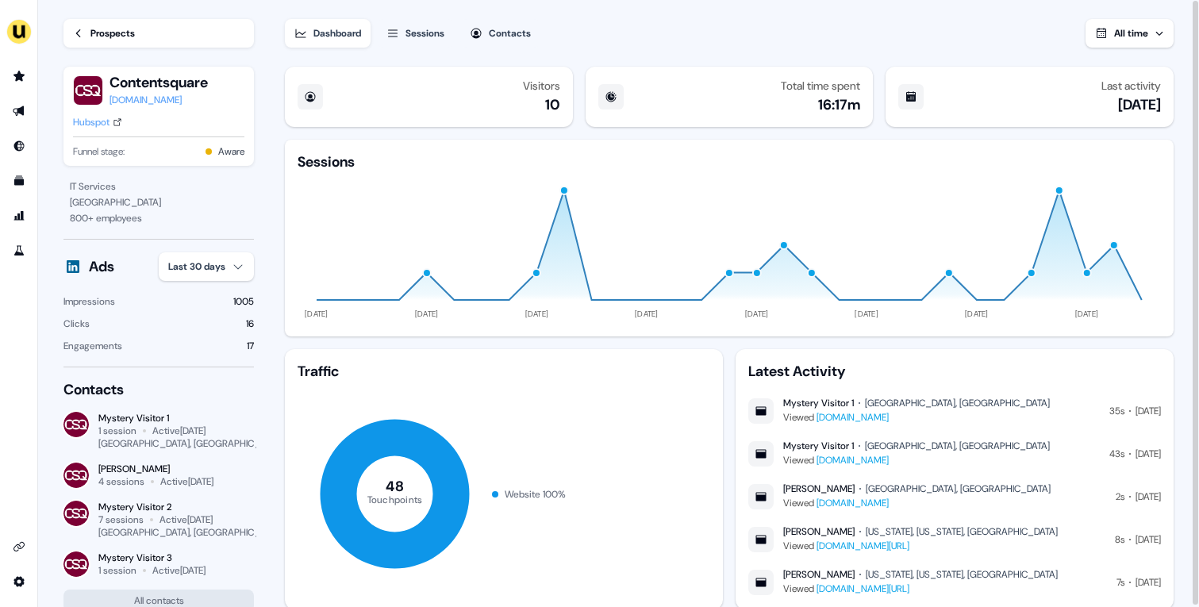
click at [1061, 188] on div "button" at bounding box center [1060, 191] width 10 height 10
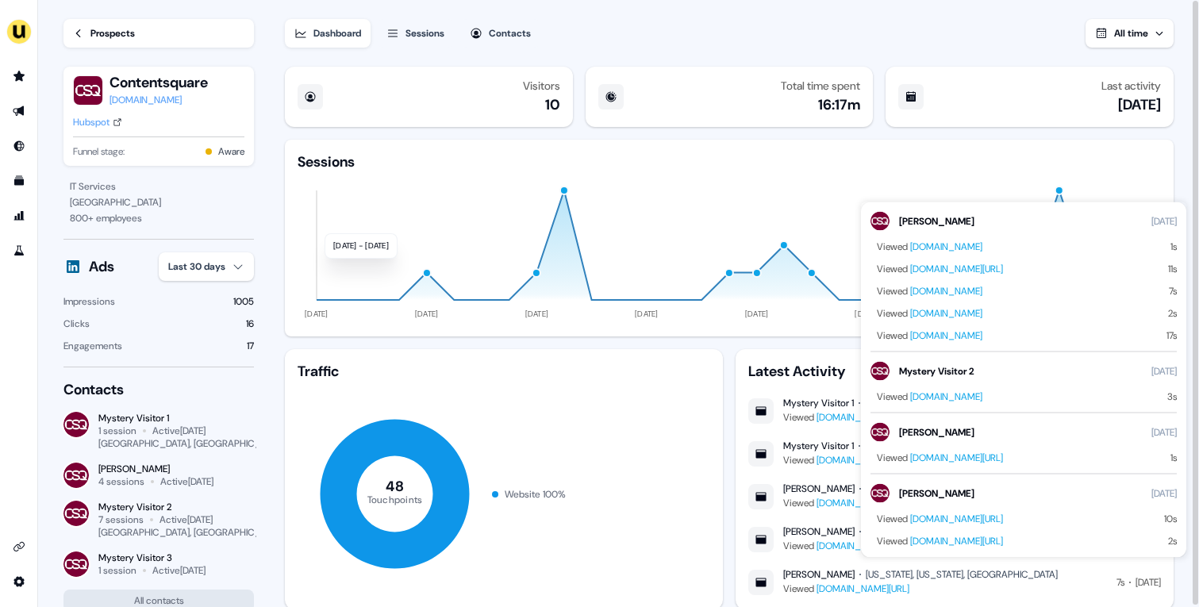
click at [1140, 167] on div "Sessions" at bounding box center [729, 161] width 863 height 19
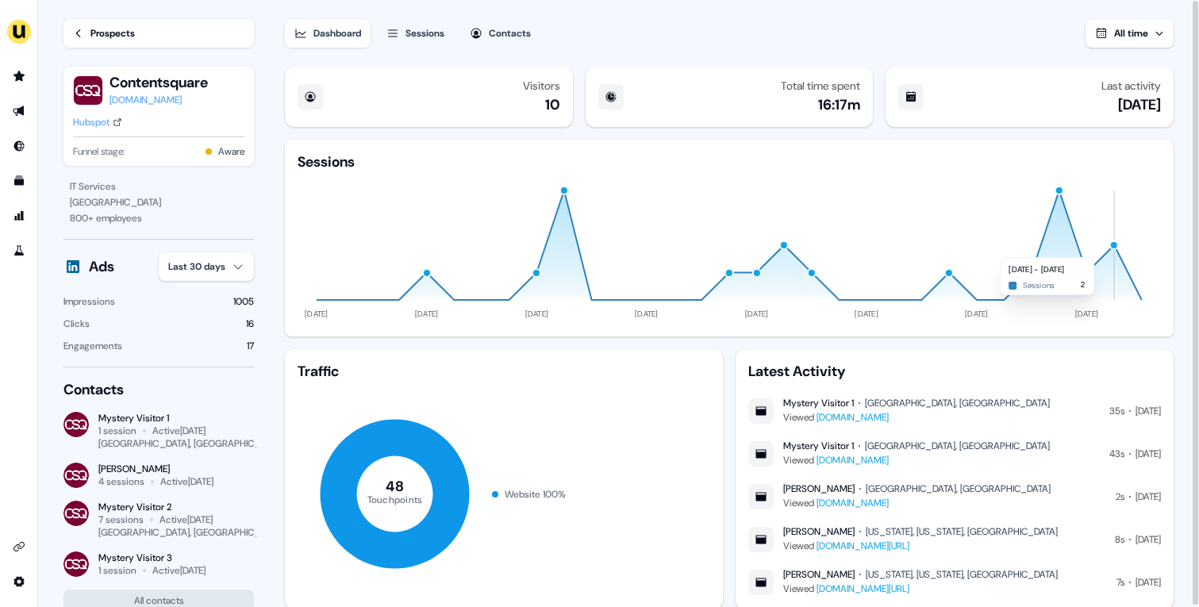
click at [1116, 248] on div "button" at bounding box center [1114, 245] width 10 height 10
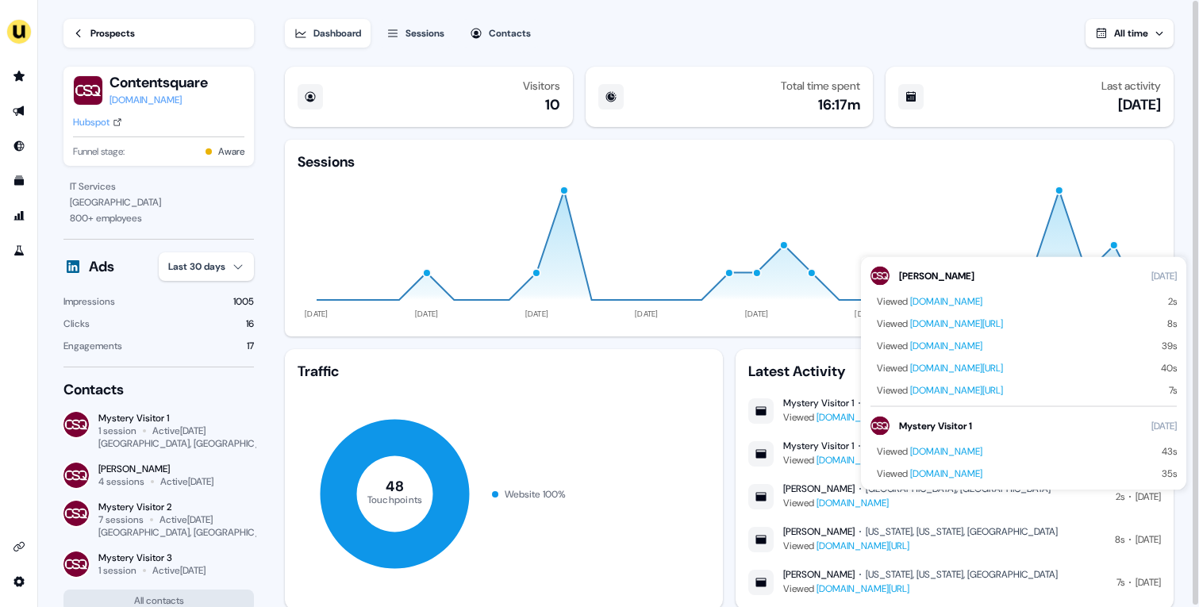
click at [1127, 214] on icon "[DATE] [DATE] [DATE] [DATE] [DATE] [DATE] [DATE] [DATE]" at bounding box center [729, 247] width 863 height 152
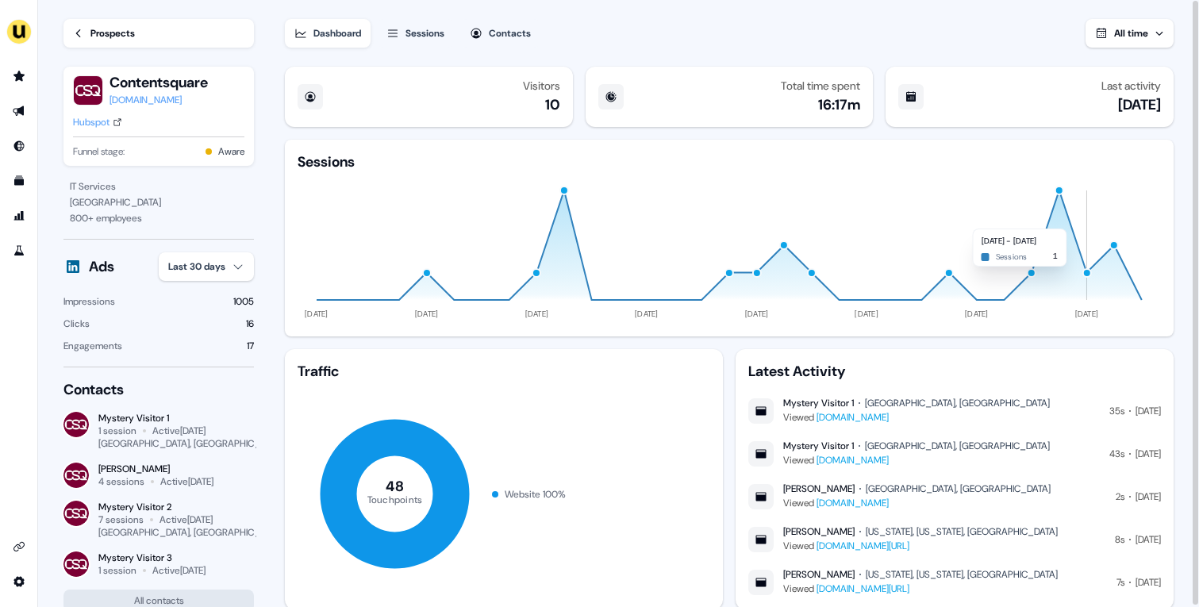
click at [1092, 275] on icon "[DATE] [DATE] [DATE] [DATE] [DATE] [DATE] [DATE] [DATE]" at bounding box center [729, 247] width 863 height 152
click at [1090, 275] on div "button" at bounding box center [1087, 272] width 10 height 10
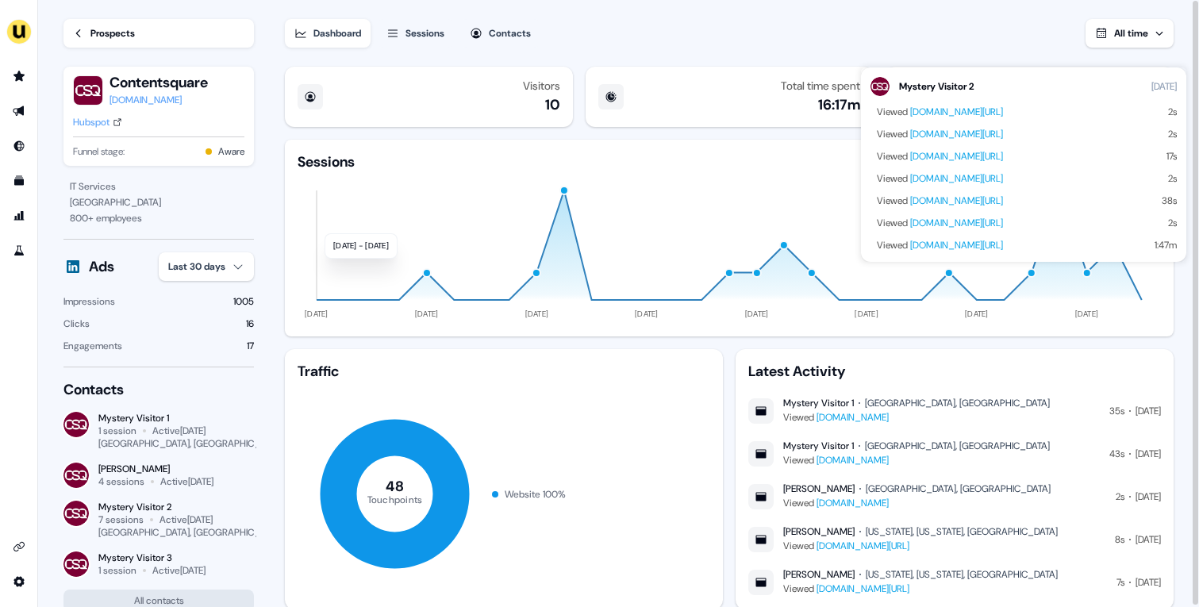
click at [1145, 288] on icon "[DATE] [DATE] [DATE] [DATE] [DATE] [DATE] [DATE] [DATE]" at bounding box center [729, 247] width 863 height 152
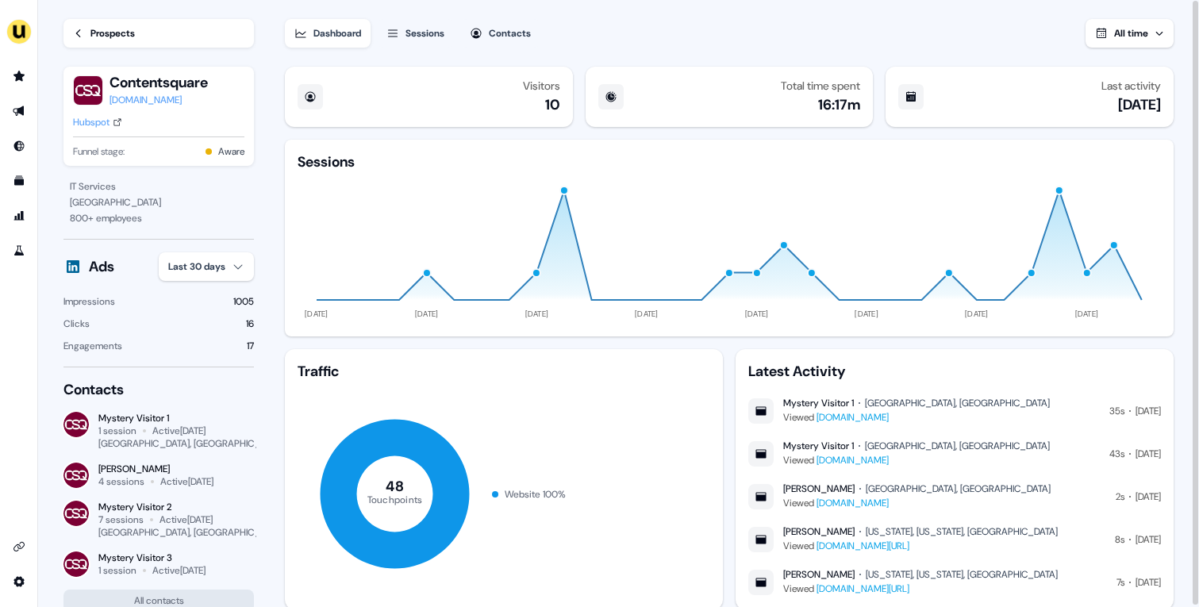
click at [117, 40] on div "Prospects" at bounding box center [112, 33] width 44 height 16
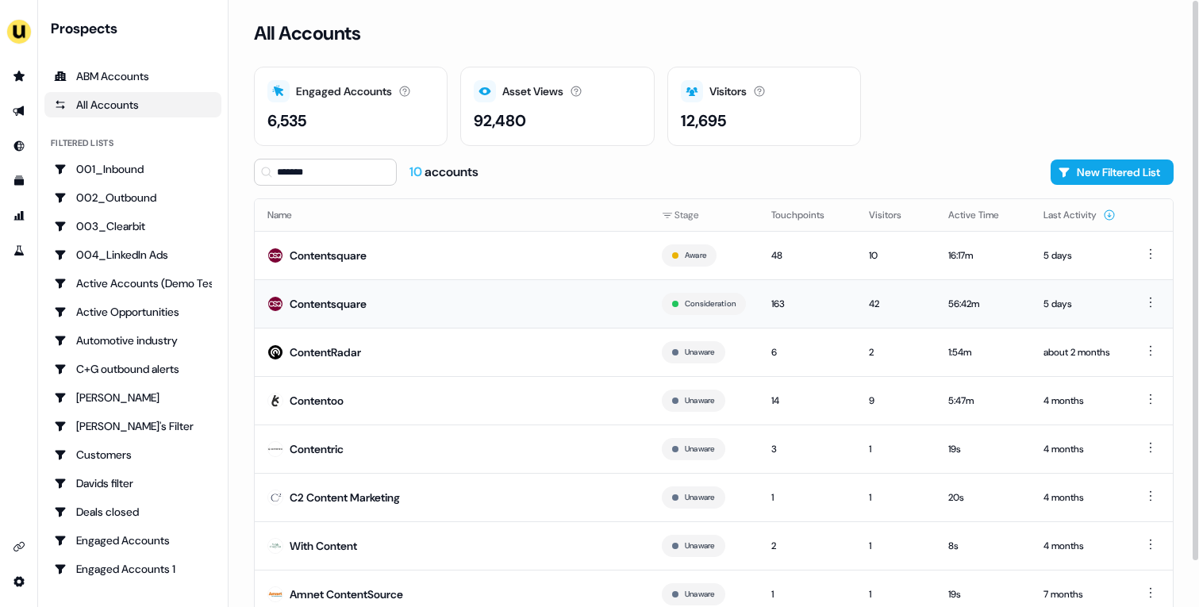
click at [502, 299] on td "Contentsquare" at bounding box center [452, 303] width 394 height 48
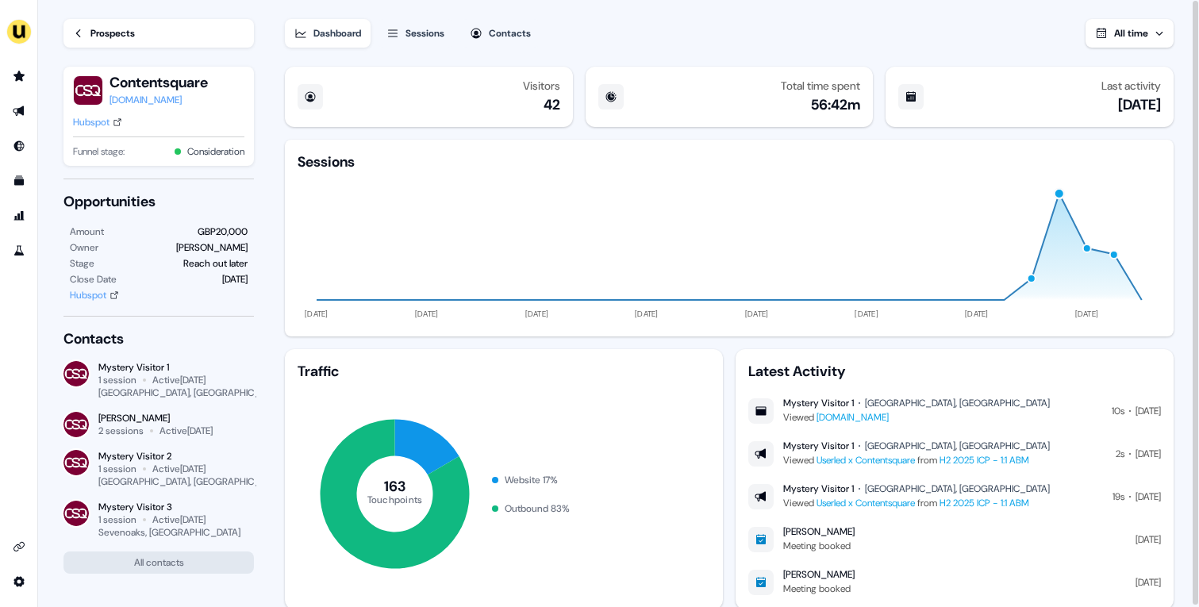
click at [1059, 189] on div "button" at bounding box center [1060, 193] width 12 height 12
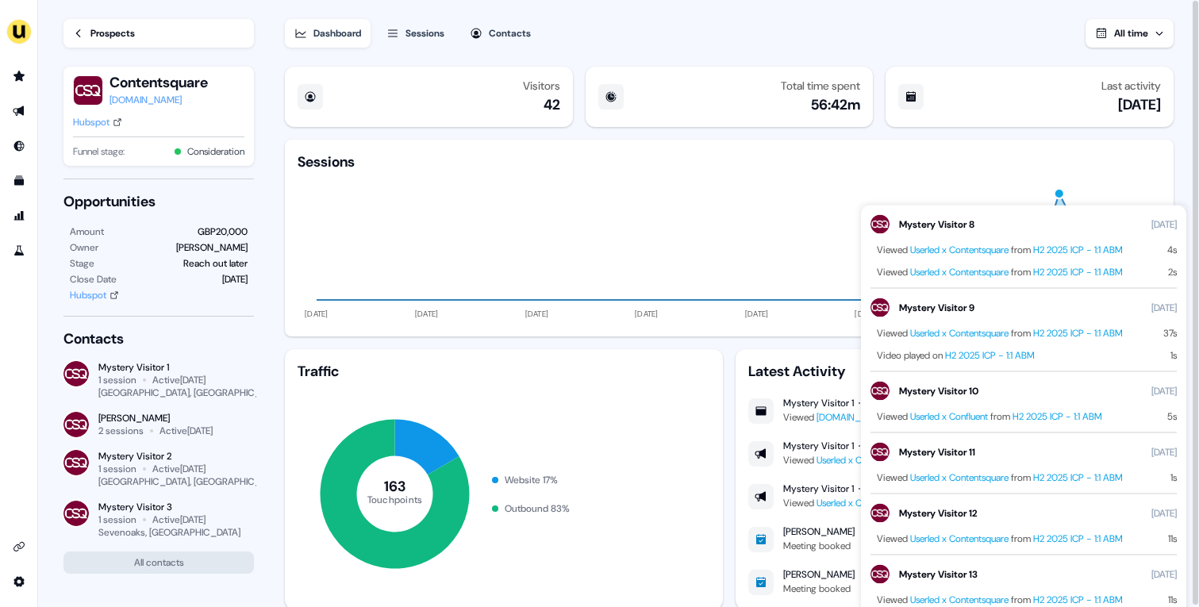
click at [1059, 189] on div "button" at bounding box center [1060, 193] width 12 height 12
click at [1107, 172] on icon "[DATE] [DATE] [DATE] [DATE] [DATE] [DATE] [DATE] [DATE]" at bounding box center [729, 247] width 863 height 152
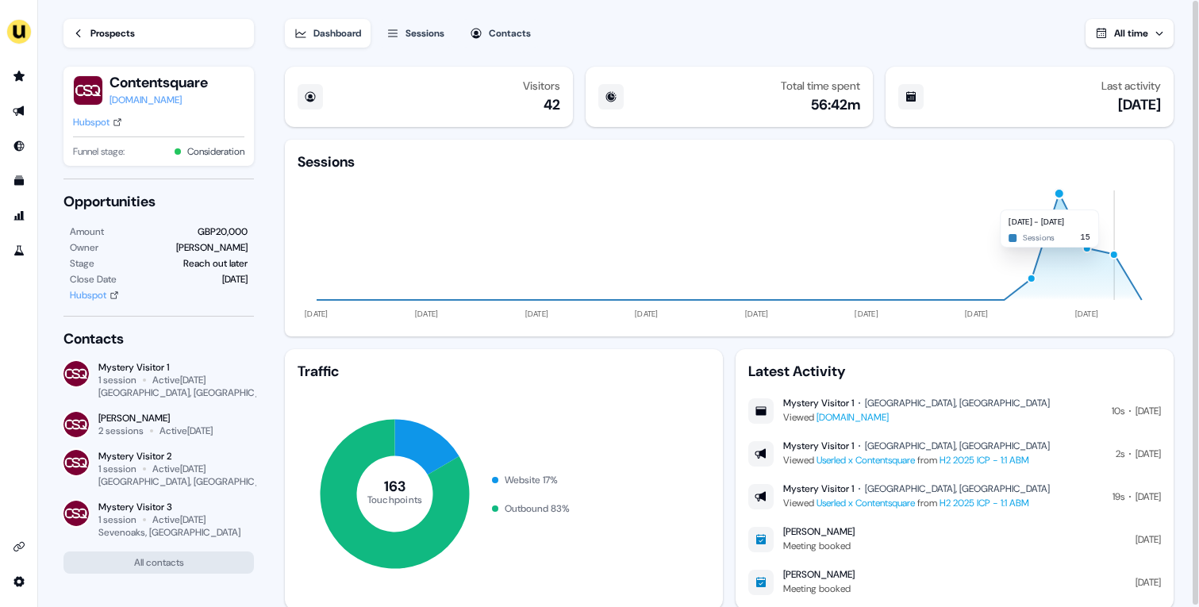
click at [1117, 255] on div "button" at bounding box center [1114, 254] width 10 height 10
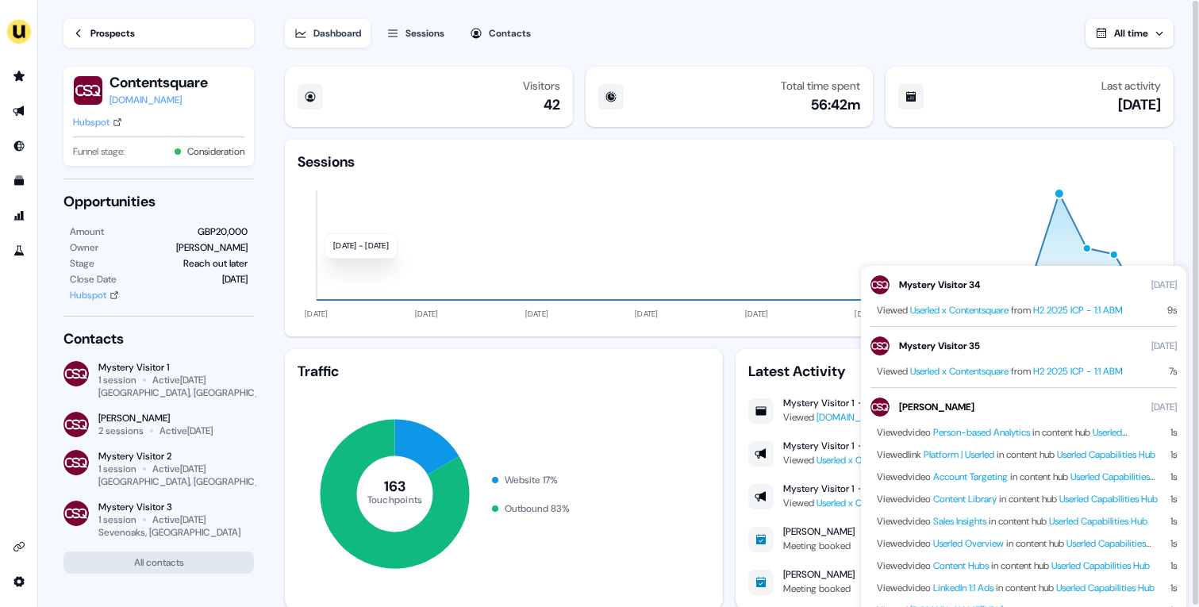
click at [1117, 204] on icon "[DATE] [DATE] [DATE] [DATE] [DATE] [DATE] [DATE] [DATE]" at bounding box center [729, 247] width 863 height 152
